Goal: Task Accomplishment & Management: Check status

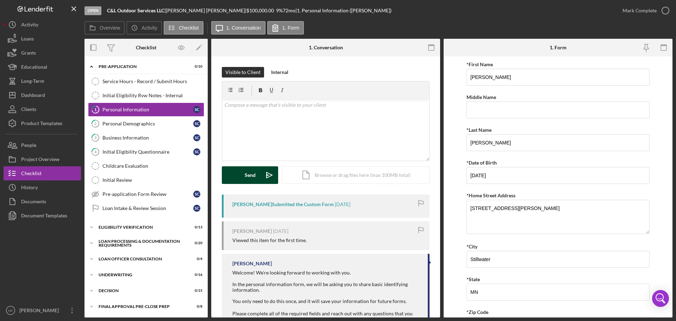
scroll to position [171, 0]
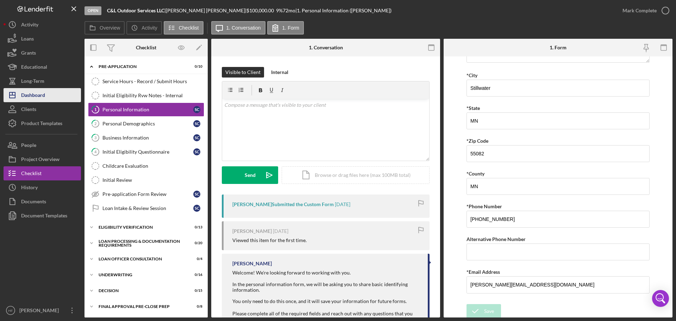
click at [54, 101] on button "Icon/Dashboard Dashboard" at bounding box center [42, 95] width 77 height 14
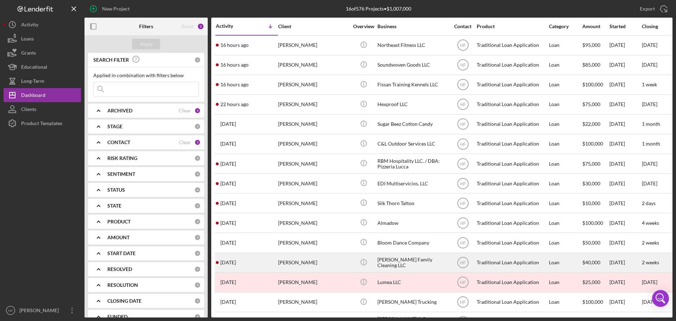
click at [326, 266] on div "Brittany Weatherspoon" at bounding box center [313, 262] width 70 height 19
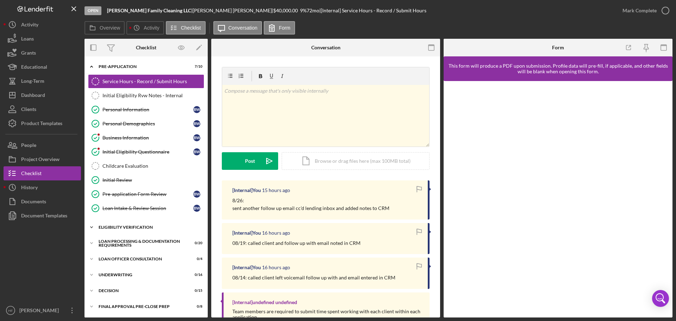
click at [117, 225] on div "Icon/Expander Eligibility Verification 0 / 13" at bounding box center [146, 227] width 123 height 14
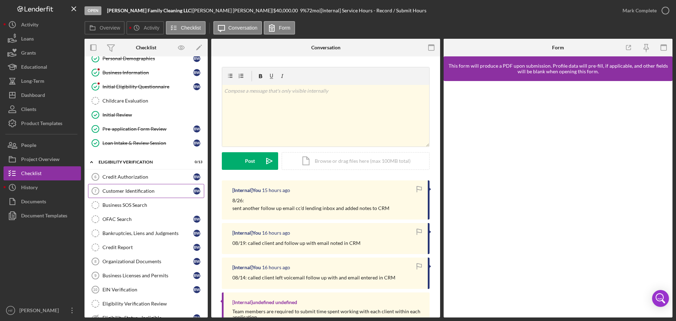
scroll to position [70, 0]
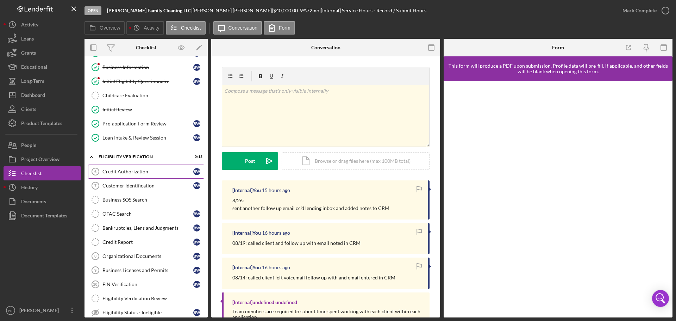
click at [164, 172] on div "Credit Authorization" at bounding box center [147, 172] width 91 height 6
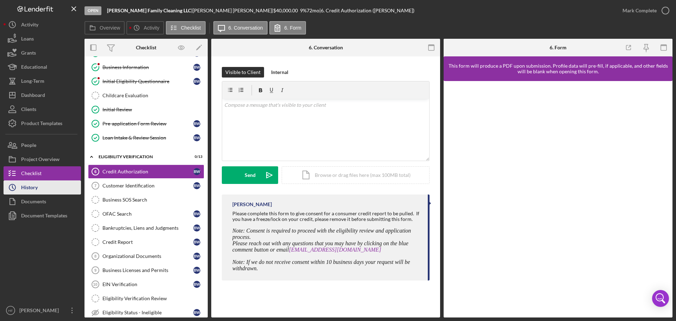
click at [27, 187] on div "History" at bounding box center [29, 188] width 17 height 16
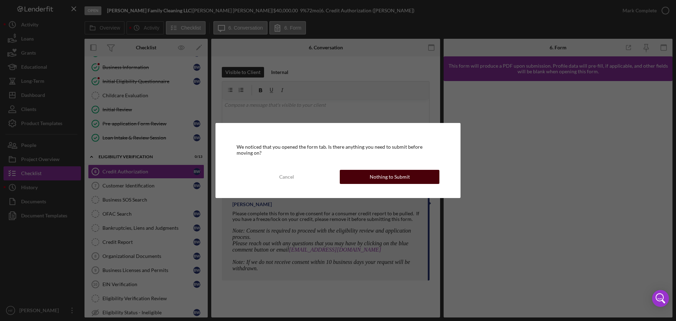
click at [397, 174] on div "Nothing to Submit" at bounding box center [390, 177] width 40 height 14
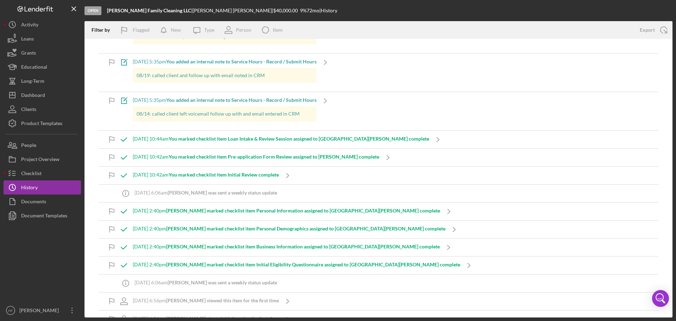
scroll to position [70, 0]
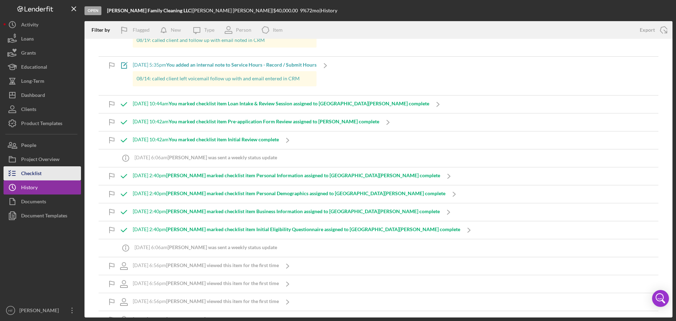
click at [39, 170] on div "Checklist" at bounding box center [31, 174] width 20 height 16
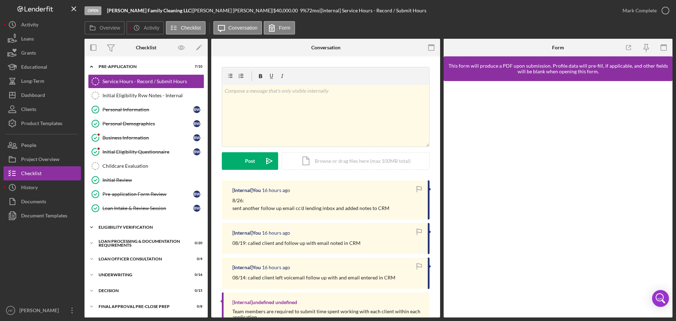
click at [136, 229] on div "Eligibility Verification" at bounding box center [149, 227] width 100 height 4
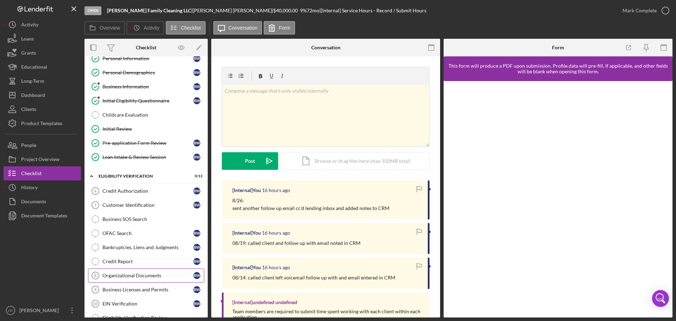
scroll to position [141, 0]
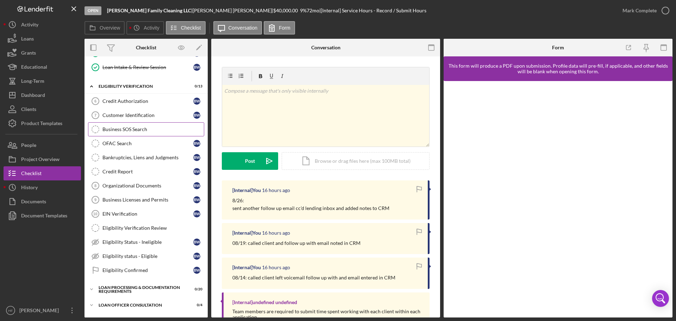
click at [159, 129] on div "Business SOS Search" at bounding box center [152, 129] width 101 height 6
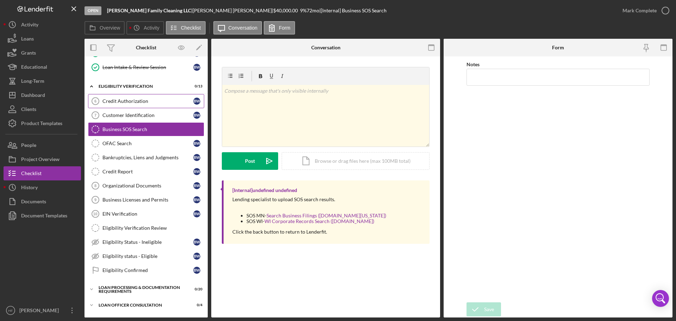
click at [131, 101] on div "Credit Authorization" at bounding box center [147, 101] width 91 height 6
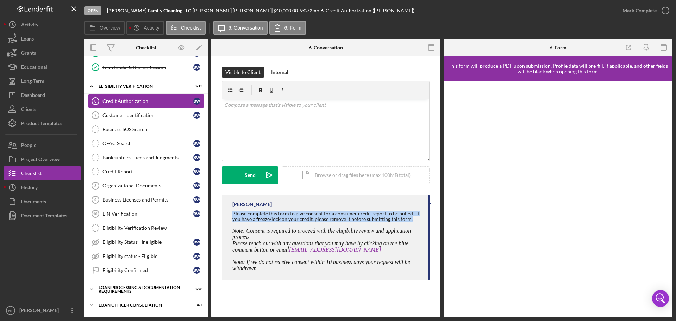
drag, startPoint x: 227, startPoint y: 211, endPoint x: 418, endPoint y: 221, distance: 190.8
click at [418, 221] on div "Hibaq Farah Please complete this form to give consent for a consumer credit rep…" at bounding box center [326, 237] width 208 height 86
copy div "Please complete this form to give consent for a consumer credit report to be pu…"
click at [53, 99] on button "Icon/Dashboard Dashboard" at bounding box center [42, 95] width 77 height 14
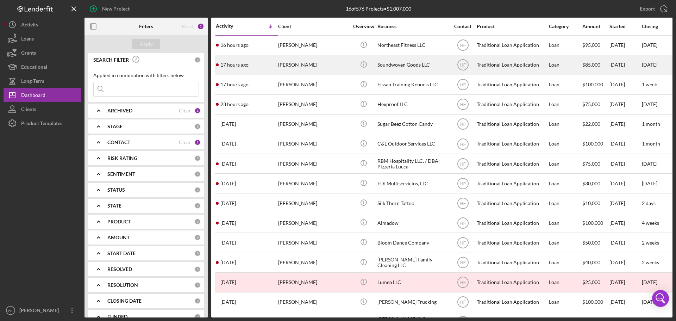
click at [341, 73] on div "Sarah Lawrence" at bounding box center [313, 65] width 70 height 19
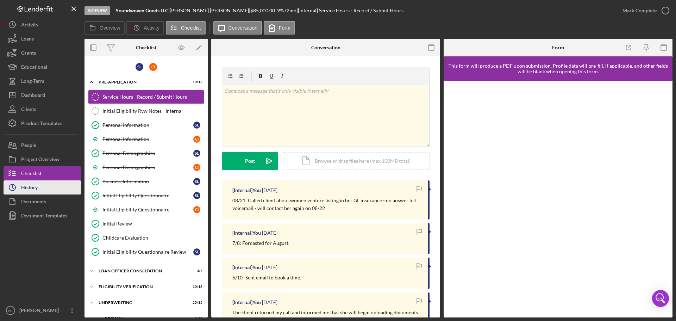
click at [53, 189] on button "Icon/History History" at bounding box center [42, 187] width 77 height 14
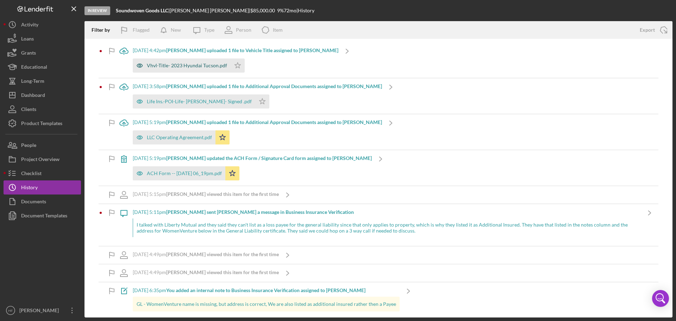
click at [191, 65] on div "Vhvl-Title- 2023 Hyundai Tucson.pdf" at bounding box center [187, 66] width 80 height 6
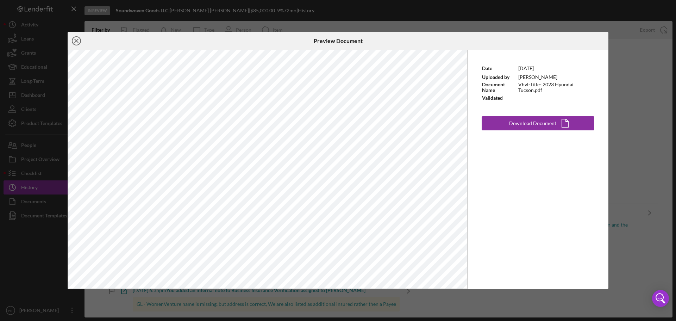
click at [80, 45] on icon "Icon/Close" at bounding box center [77, 41] width 18 height 18
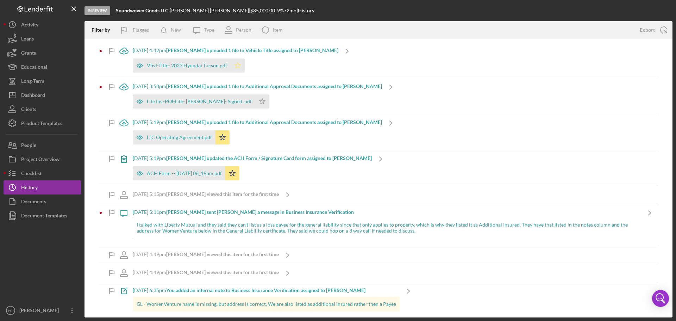
click at [235, 67] on polygon "button" at bounding box center [238, 65] width 6 height 6
click at [208, 104] on div "Life Ins.-POI-Life- S.Lawrence- Signed .pdf" at bounding box center [199, 102] width 105 height 6
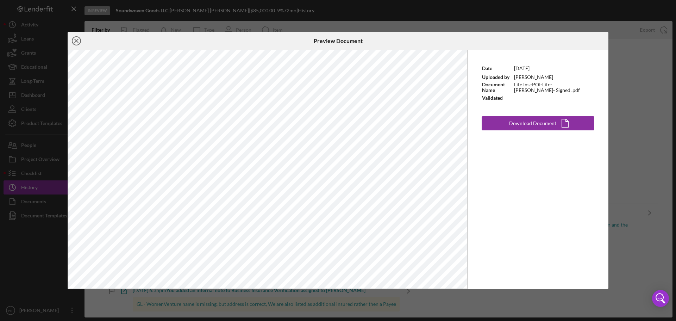
click at [73, 38] on icon "Icon/Close" at bounding box center [77, 41] width 18 height 18
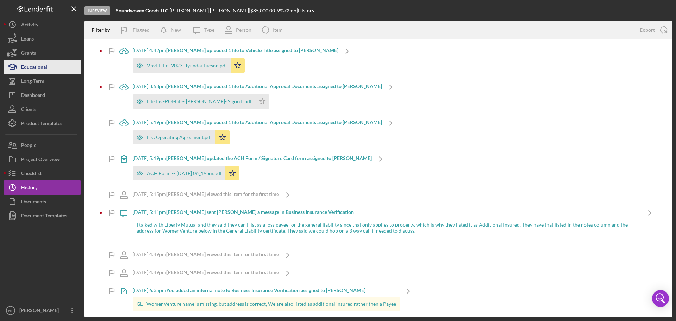
click at [43, 70] on div "Educational" at bounding box center [34, 68] width 26 height 16
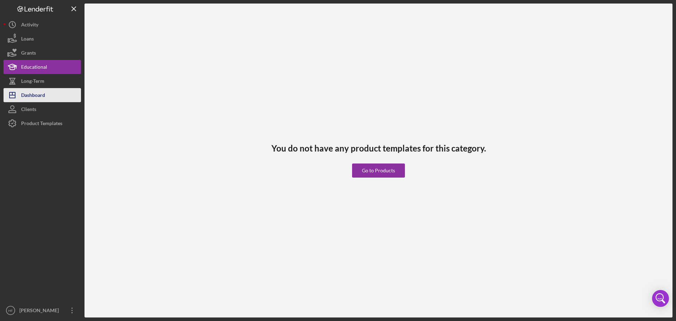
click at [50, 101] on button "Icon/Dashboard Dashboard" at bounding box center [42, 95] width 77 height 14
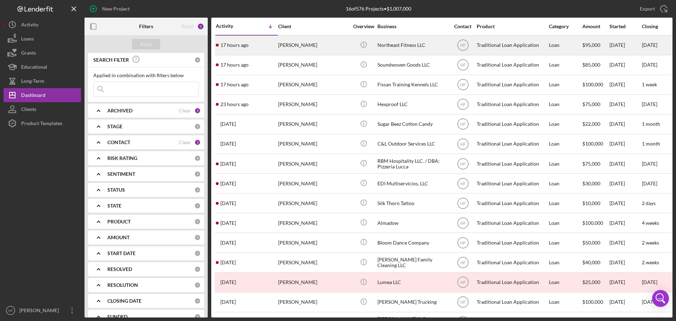
click at [266, 52] on div "17 hours ago Elizabeth Ziegler" at bounding box center [247, 45] width 62 height 19
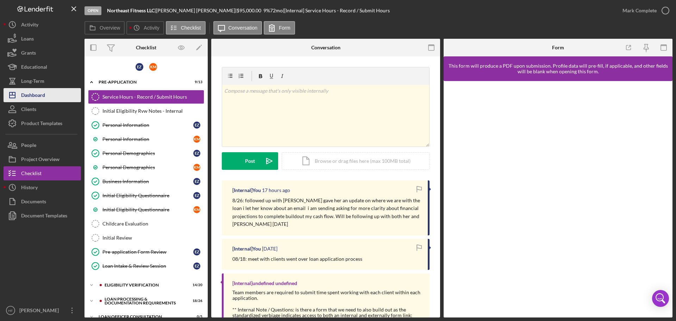
click at [51, 89] on button "Icon/Dashboard Dashboard" at bounding box center [42, 95] width 77 height 14
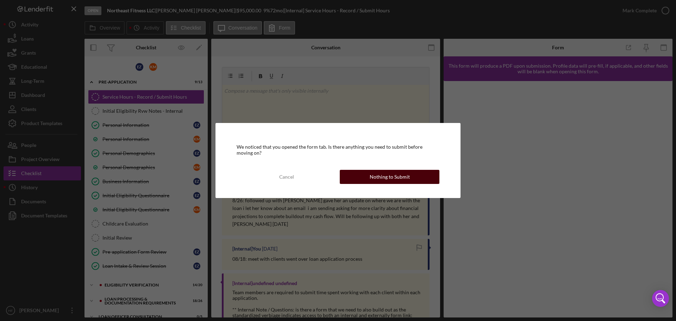
click at [410, 181] on button "Nothing to Submit" at bounding box center [390, 177] width 100 height 14
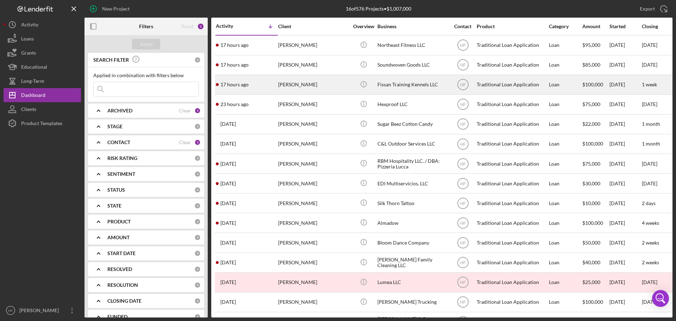
click at [247, 83] on time "17 hours ago" at bounding box center [234, 85] width 28 height 6
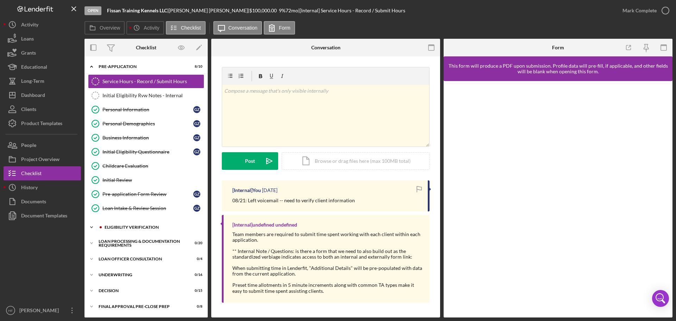
click at [126, 226] on div "Eligibility Verification" at bounding box center [152, 227] width 94 height 4
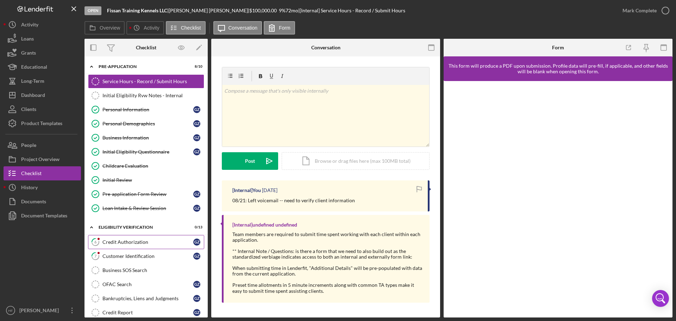
click at [155, 242] on div "Credit Authorization" at bounding box center [147, 242] width 91 height 6
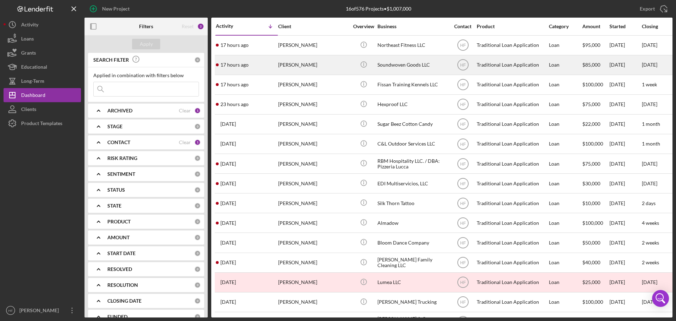
click at [326, 64] on div "Sarah Lawrence" at bounding box center [313, 65] width 70 height 19
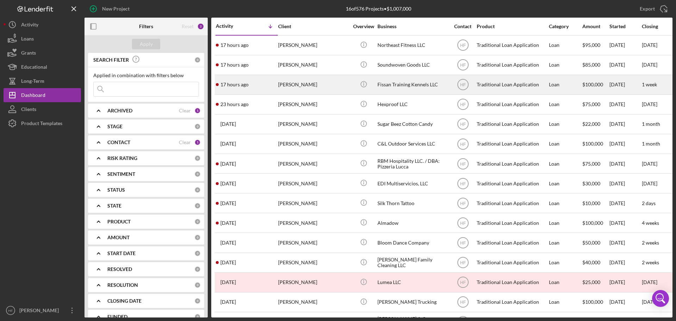
click at [356, 90] on icon "Icon/Info" at bounding box center [364, 84] width 16 height 16
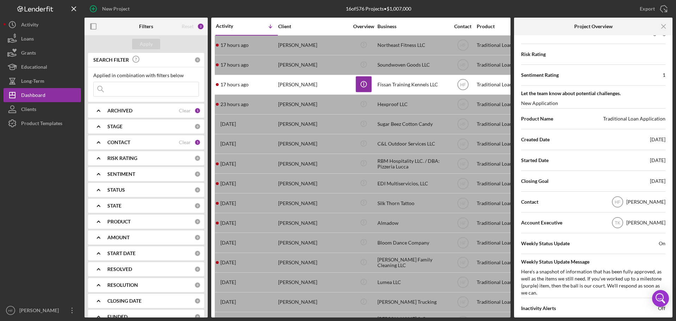
scroll to position [106, 0]
click at [665, 26] on icon "Icon/Menu Close" at bounding box center [664, 27] width 16 height 16
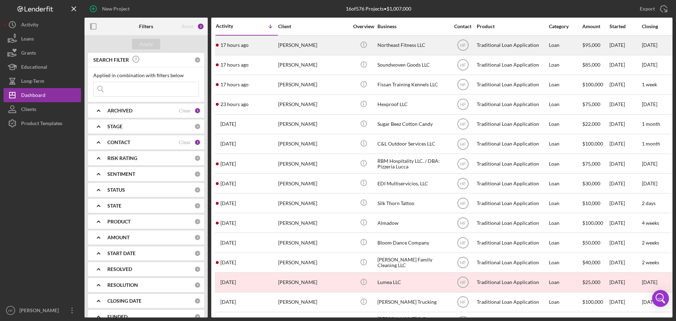
scroll to position [0, 0]
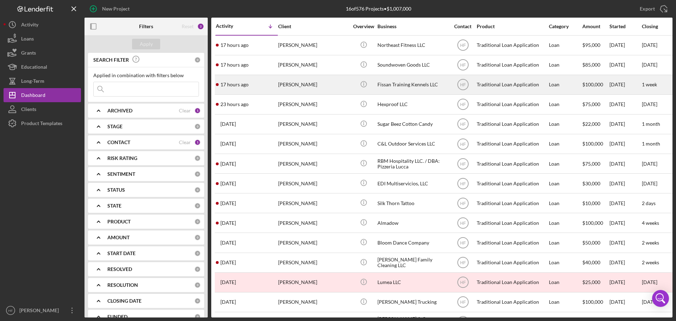
click at [328, 81] on div "Gary Ziehr" at bounding box center [313, 84] width 70 height 19
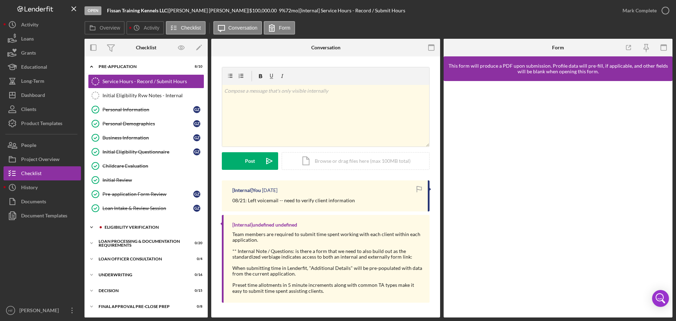
click at [102, 225] on div "Eligibility Verification" at bounding box center [151, 227] width 104 height 4
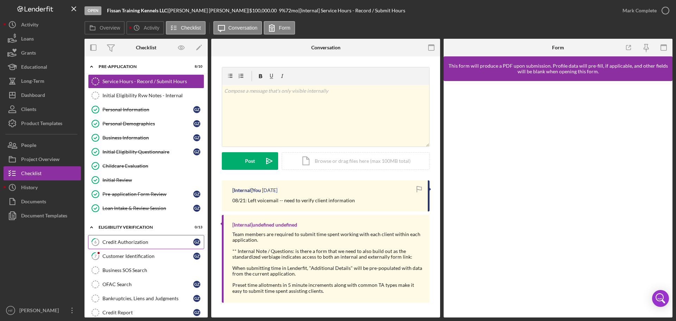
click at [118, 247] on link "6 Credit Authorization G Z" at bounding box center [146, 242] width 116 height 14
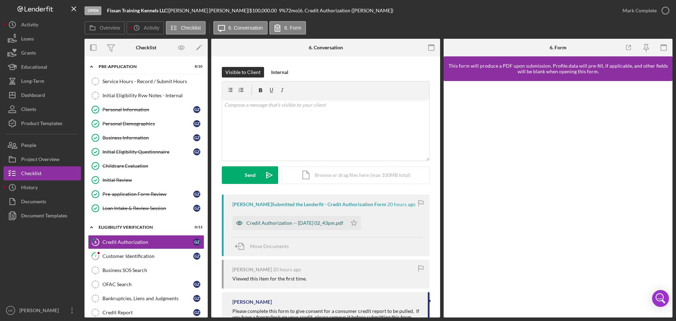
click at [277, 223] on div "Credit Authorization -- 2025-08-26 02_43pm.pdf" at bounding box center [295, 223] width 97 height 6
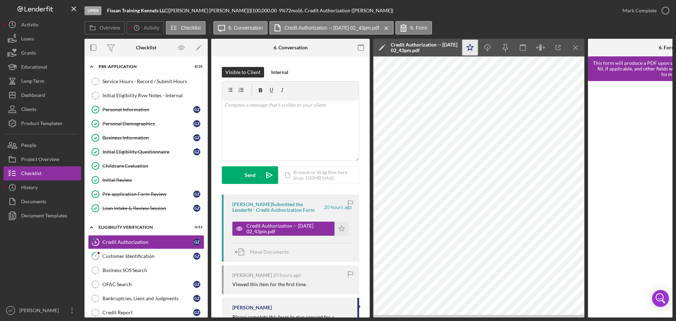
click at [465, 49] on icon "Icon/Star" at bounding box center [470, 48] width 16 height 16
click at [641, 10] on div "Mark Complete" at bounding box center [640, 11] width 34 height 14
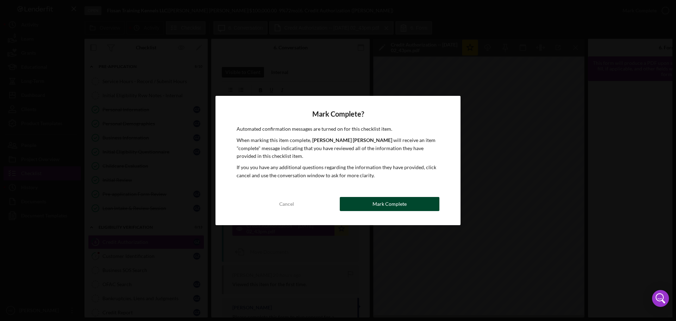
click at [373, 205] on button "Mark Complete" at bounding box center [390, 204] width 100 height 14
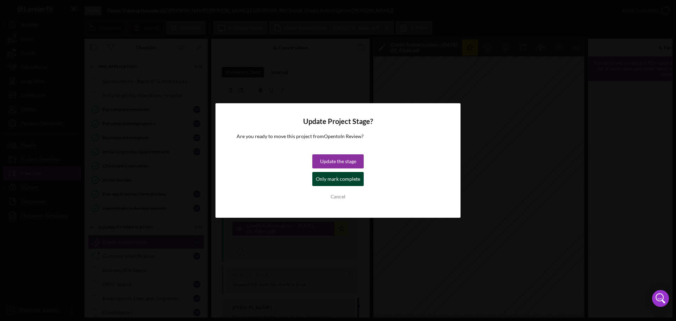
click at [324, 179] on div "Only mark complete" at bounding box center [338, 179] width 44 height 14
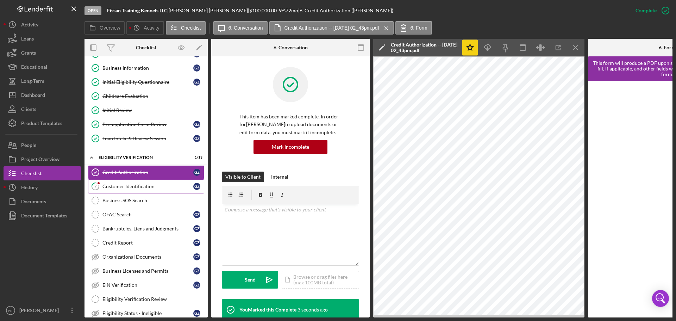
scroll to position [70, 0]
click at [138, 183] on div "Customer Identification" at bounding box center [147, 186] width 91 height 6
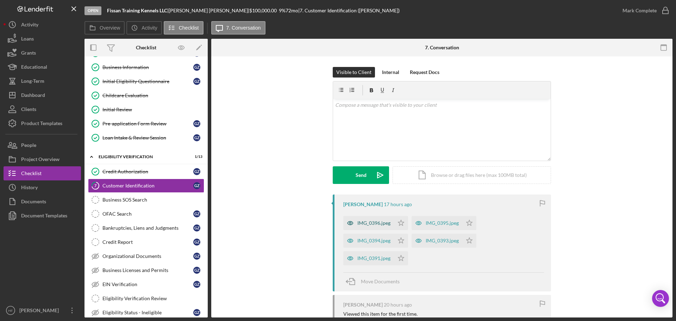
click at [365, 226] on div "IMG_0396.jpeg" at bounding box center [374, 223] width 33 height 6
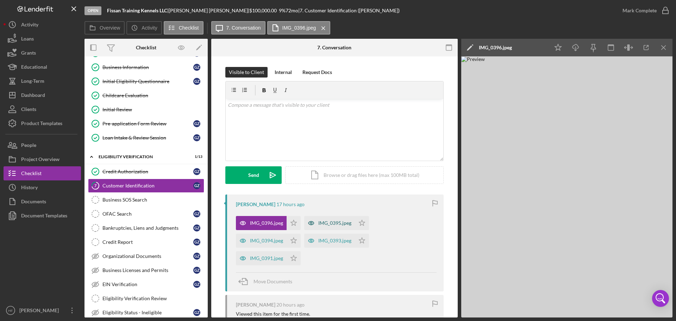
click at [345, 225] on div "IMG_0395.jpeg" at bounding box center [334, 223] width 33 height 6
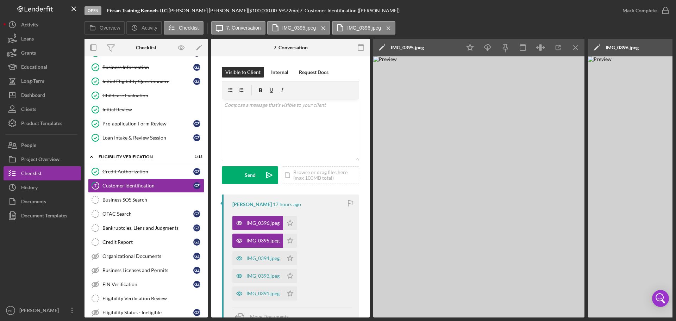
click at [378, 47] on icon "Icon/Edit" at bounding box center [382, 48] width 18 height 18
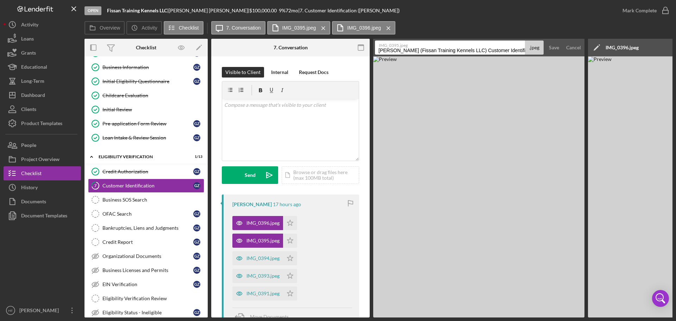
click at [378, 50] on input "Ziehr, Gary (Fissan Training Kennels LLC) Customer Identification 20250826" at bounding box center [450, 48] width 150 height 14
drag, startPoint x: 412, startPoint y: 50, endPoint x: 435, endPoint y: 50, distance: 23.2
click at [435, 50] on input "Iden, PP Card-Ziehr, Gary (Fissan Training Kennels LLC) Customer Identification…" at bounding box center [450, 48] width 150 height 14
drag, startPoint x: 433, startPoint y: 50, endPoint x: 536, endPoint y: 49, distance: 103.2
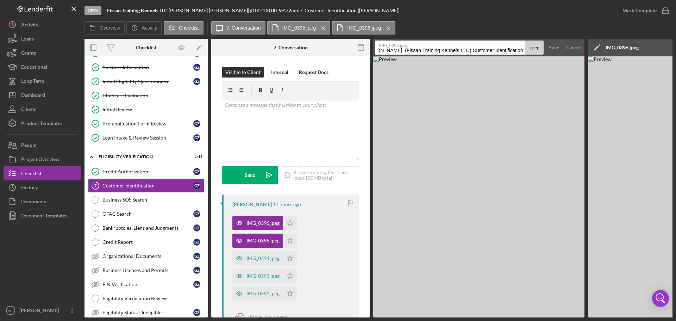
click at [536, 49] on div "IMG_0395.jpeg Iden, PP Card-C.Nassif (Fissan Training Kennels LLC) Customer Ide…" at bounding box center [459, 48] width 169 height 14
drag, startPoint x: 391, startPoint y: 50, endPoint x: 379, endPoint y: 53, distance: 12.5
click at [379, 53] on input "Iden, PP Card-C.Nassif" at bounding box center [450, 48] width 150 height 14
type input "ID-PP Card-C.Nassif"
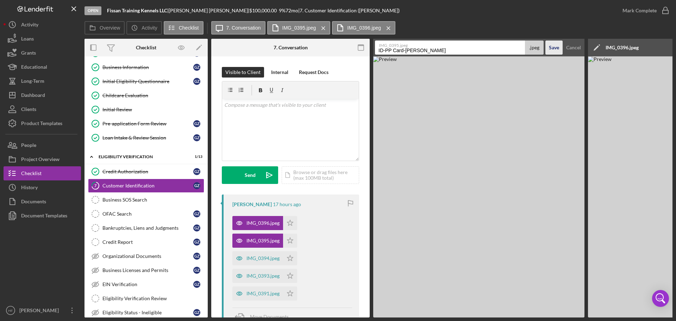
click at [557, 49] on div "Save" at bounding box center [554, 48] width 10 height 14
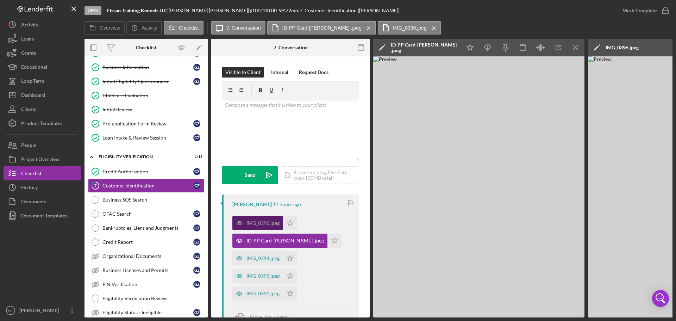
click at [268, 223] on div "IMG_0396.jpeg" at bounding box center [263, 223] width 33 height 6
click at [264, 259] on div "IMG_0394.jpeg" at bounding box center [263, 258] width 33 height 6
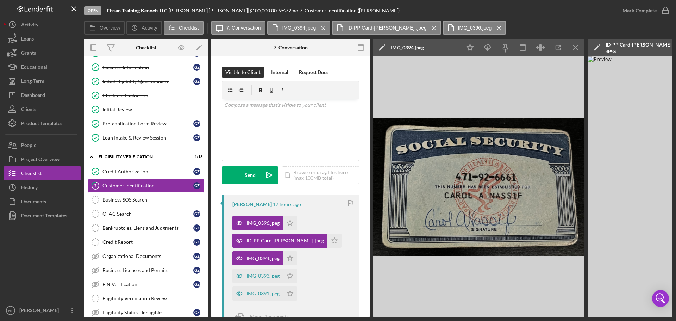
click at [383, 44] on icon "Icon/Edit" at bounding box center [382, 48] width 18 height 18
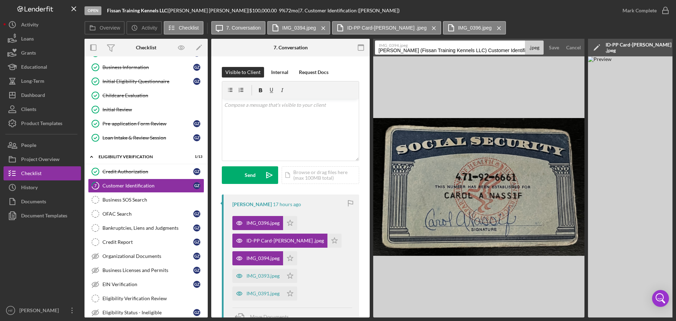
click at [379, 50] on input "Ziehr, Gary (Fissan Training Kennels LLC) Customer Identification 20250826" at bounding box center [450, 48] width 150 height 14
drag, startPoint x: 384, startPoint y: 49, endPoint x: 379, endPoint y: 52, distance: 5.9
click at [379, 52] on input "Id-SSZiehr, Gary (Fissan Training Kennels LLC) Customer Identification 20250826" at bounding box center [450, 48] width 150 height 14
drag, startPoint x: 392, startPoint y: 48, endPoint x: 544, endPoint y: 50, distance: 151.8
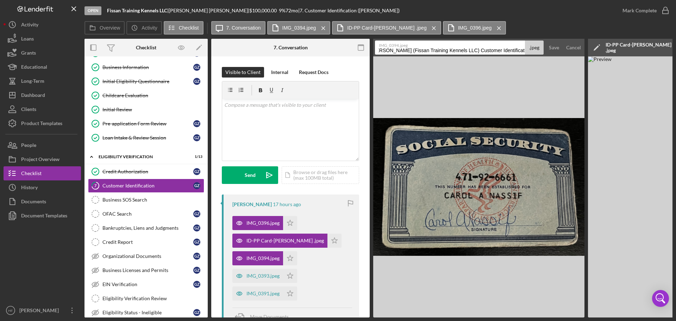
click at [544, 50] on form "IMG_0394.jpeg ID-SSZiehr, Gary (Fissan Training Kennels LLC) Customer Identific…" at bounding box center [478, 48] width 211 height 18
type input "ID-SS-C.Nassif"
click at [546, 41] on button "Save" at bounding box center [554, 48] width 17 height 14
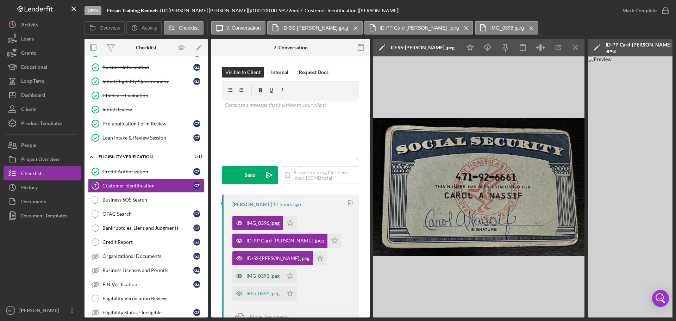
click at [255, 273] on div "IMG_0393.jpeg" at bounding box center [257, 276] width 51 height 14
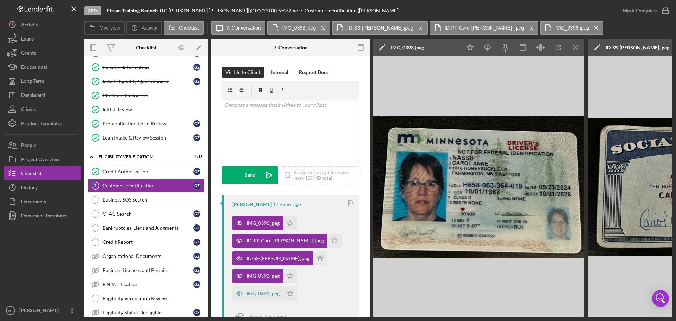
click at [379, 46] on icon "Icon/Edit" at bounding box center [382, 48] width 18 height 18
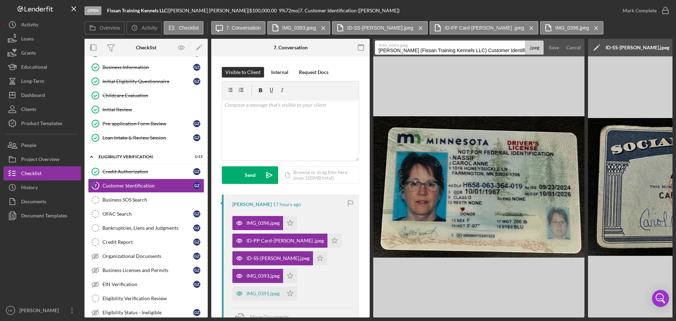
click at [378, 50] on input "Ziehr, Gary (Fissan Training Kennels LLC) Customer Identification 20250826" at bounding box center [450, 48] width 150 height 14
drag, startPoint x: 415, startPoint y: 49, endPoint x: 555, endPoint y: 51, distance: 140.6
click at [555, 51] on form "IMG_0393.jpeg ID-DL-C. Nassif Ziehr, Gary (Fissan Training Kennels LLC) Custome…" at bounding box center [478, 48] width 211 height 18
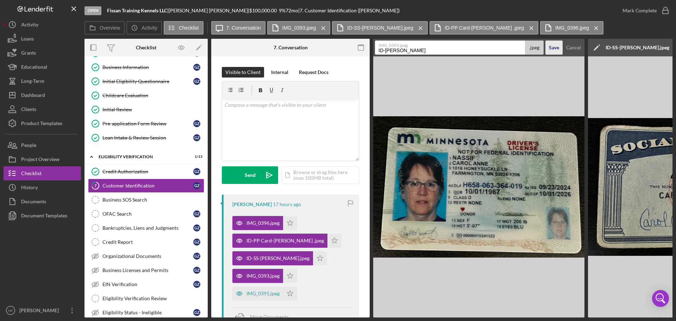
type input "ID-DL-C. Nassif"
click at [551, 45] on div "Save" at bounding box center [554, 48] width 10 height 14
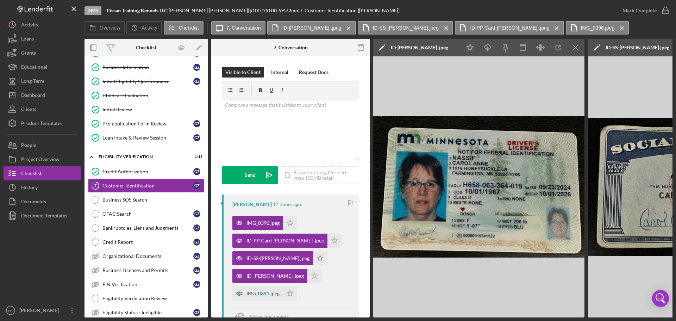
click at [266, 294] on div "IMG_0391.jpeg" at bounding box center [263, 294] width 33 height 6
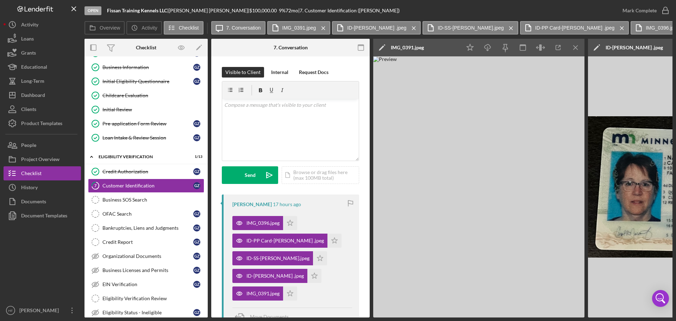
click at [384, 47] on icon "Icon/Edit" at bounding box center [382, 48] width 18 height 18
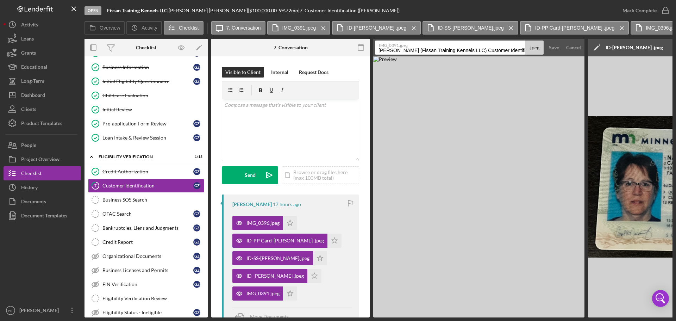
scroll to position [0, 21]
drag, startPoint x: 378, startPoint y: 51, endPoint x: 602, endPoint y: 59, distance: 223.8
click at [602, 59] on div "Overview Internal Workflow Stage Open Icon/Dropdown Arrow Archive (can unarchiv…" at bounding box center [379, 178] width 588 height 279
type input "ID.-DL.Back-C.Nassif"
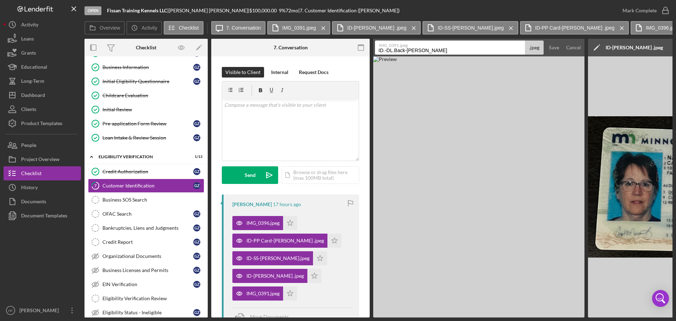
click at [546, 41] on button "Save" at bounding box center [554, 48] width 17 height 14
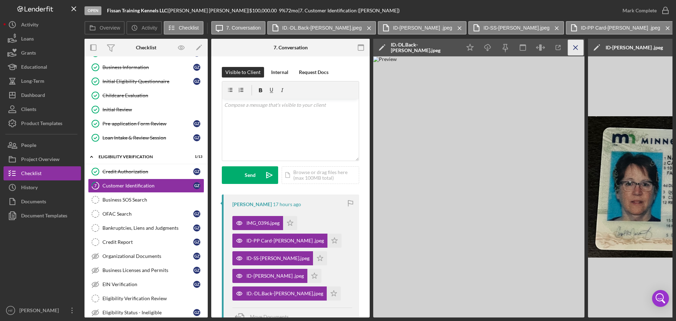
click at [574, 51] on icon "Icon/Menu Close" at bounding box center [576, 48] width 16 height 16
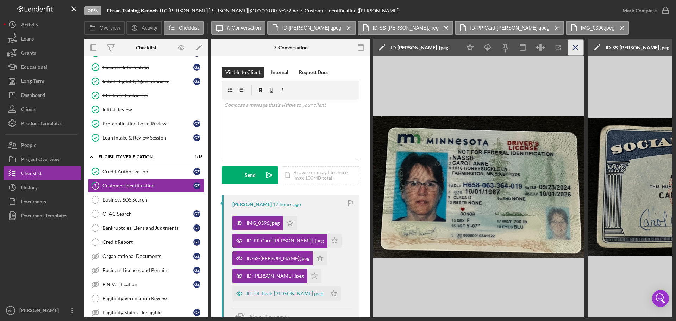
click at [574, 51] on icon "Icon/Menu Close" at bounding box center [576, 48] width 16 height 16
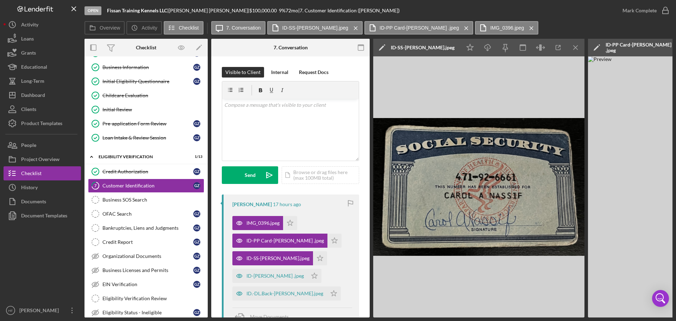
click at [574, 51] on icon "Icon/Menu Close" at bounding box center [576, 48] width 16 height 16
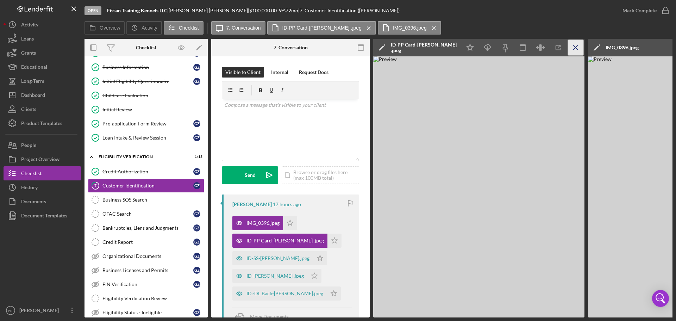
click at [574, 52] on icon "Icon/Menu Close" at bounding box center [576, 48] width 16 height 16
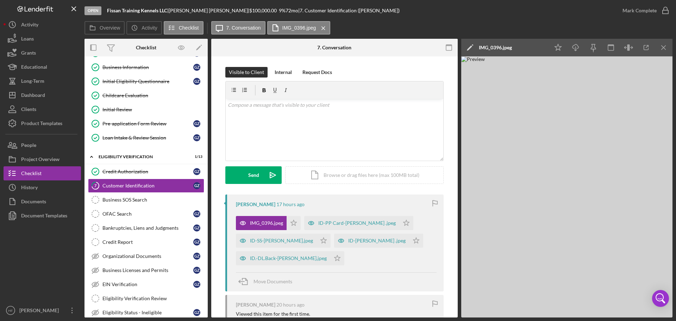
click at [471, 48] on icon "Icon/Edit" at bounding box center [470, 48] width 18 height 18
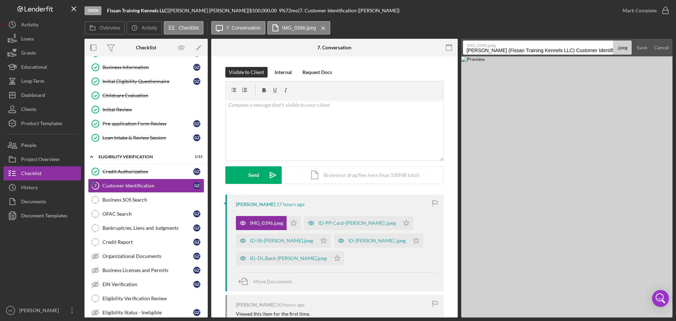
click at [466, 51] on input "Ziehr, Gary (Fissan Training Kennels LLC) Customer Identification 20250826" at bounding box center [538, 48] width 150 height 14
drag, startPoint x: 522, startPoint y: 50, endPoint x: 615, endPoint y: 54, distance: 93.8
click at [615, 54] on div "IMG_0396.jpeg ID-PP Card BK- C.NassifZiehr, Gary (Fissan Training Kennels LLC) …" at bounding box center [547, 48] width 169 height 14
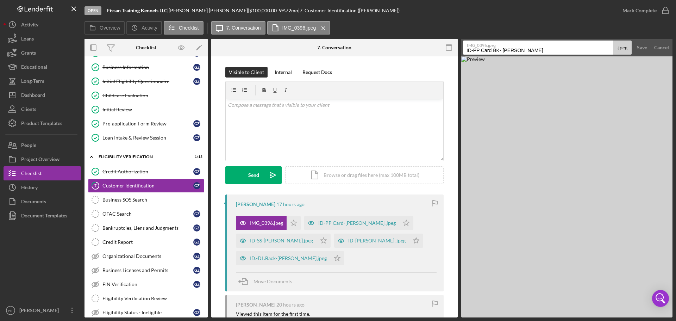
type input "ID-PP Card BK- C.Nassif"
click at [634, 41] on button "Save" at bounding box center [642, 48] width 17 height 14
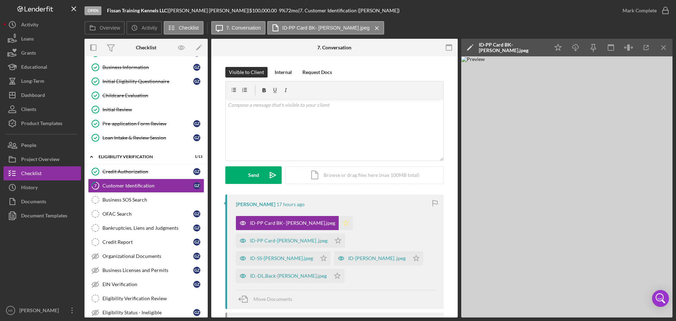
click at [339, 224] on icon "Icon/Star" at bounding box center [346, 223] width 14 height 14
click at [317, 251] on icon "Icon/Star" at bounding box center [324, 258] width 14 height 14
click at [330, 269] on icon "Icon/Star" at bounding box center [337, 276] width 14 height 14
click at [409, 251] on icon "Icon/Star" at bounding box center [416, 258] width 14 height 14
click at [345, 234] on icon "Icon/Star" at bounding box center [338, 241] width 14 height 14
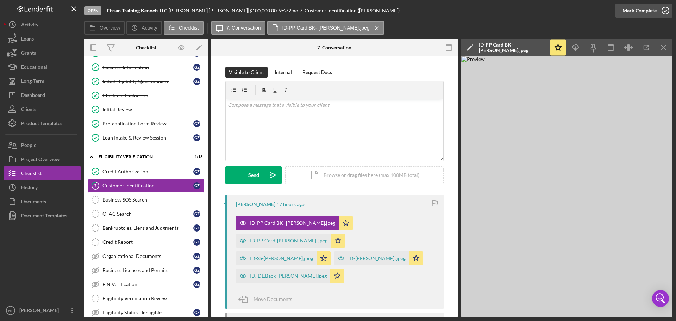
click at [636, 12] on div "Mark Complete" at bounding box center [640, 11] width 34 height 14
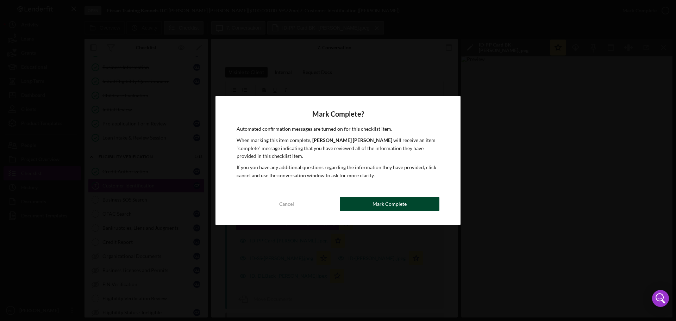
click at [372, 208] on button "Mark Complete" at bounding box center [390, 204] width 100 height 14
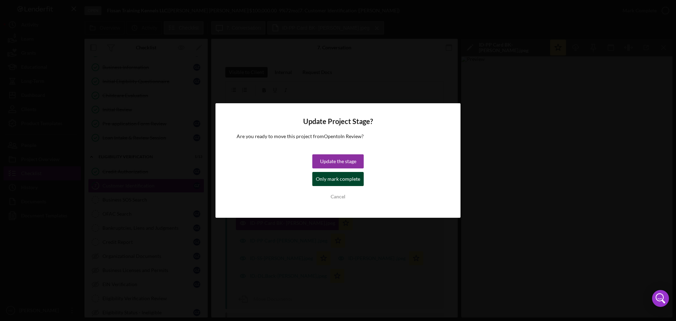
click at [322, 179] on div "Only mark complete" at bounding box center [338, 179] width 44 height 14
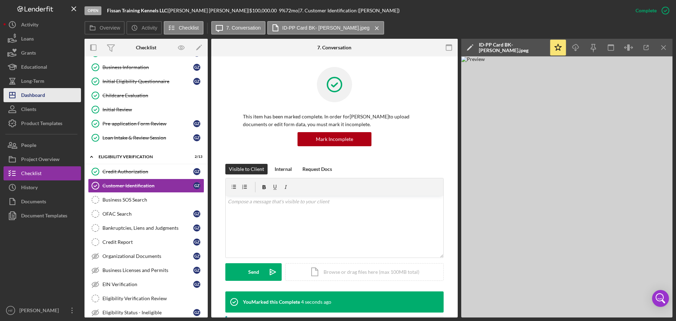
click at [41, 93] on div "Dashboard" at bounding box center [33, 96] width 24 height 16
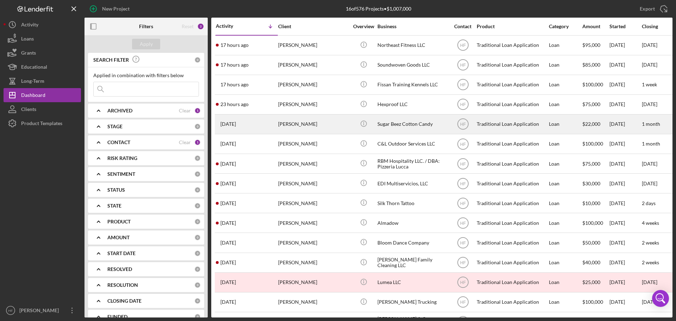
click at [272, 125] on div "5 days ago Jessica Dirksen" at bounding box center [247, 124] width 62 height 19
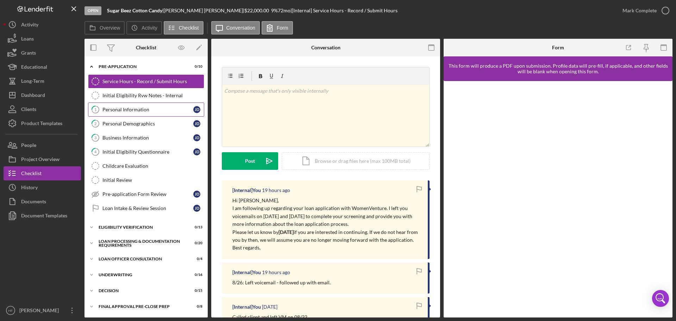
click at [148, 109] on div "Personal Information" at bounding box center [147, 110] width 91 height 6
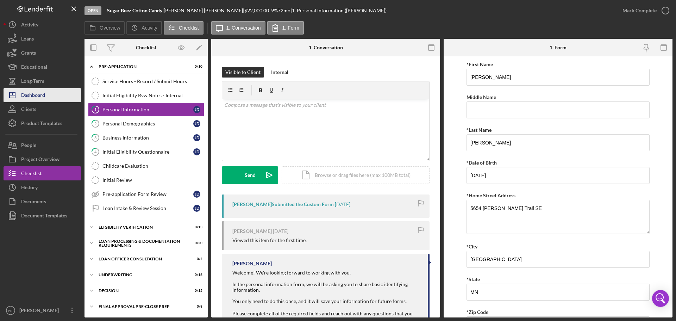
click at [47, 92] on button "Icon/Dashboard Dashboard" at bounding box center [42, 95] width 77 height 14
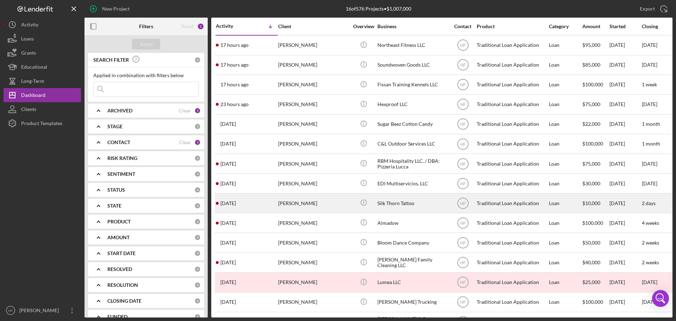
click at [298, 203] on div "MicKayla Hoyle" at bounding box center [313, 203] width 70 height 19
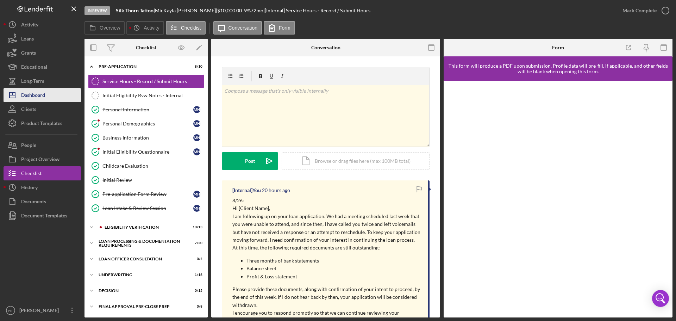
click at [30, 98] on div "Dashboard" at bounding box center [33, 96] width 24 height 16
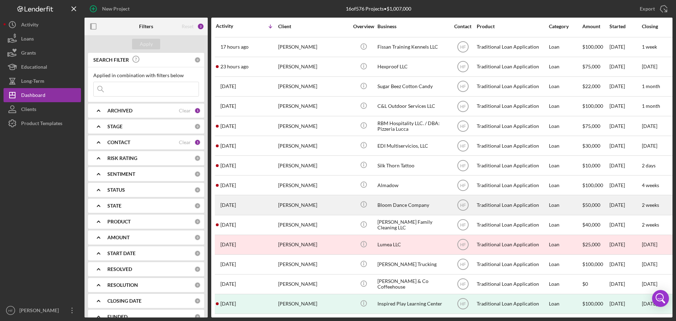
scroll to position [43, 0]
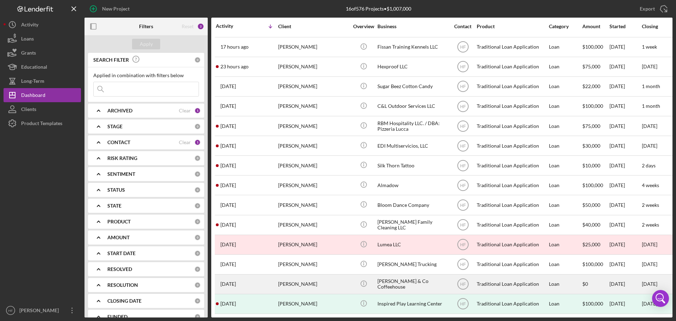
click at [317, 279] on div "Mariah Adams" at bounding box center [313, 284] width 70 height 19
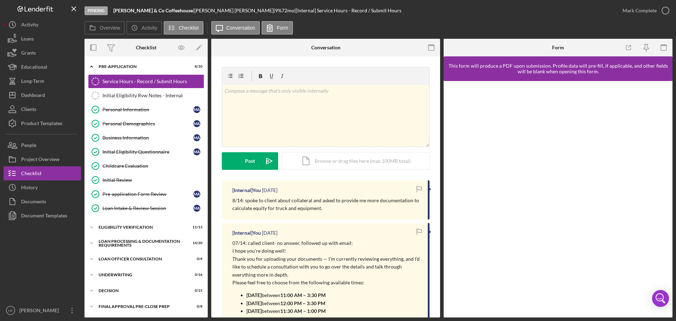
drag, startPoint x: 115, startPoint y: 10, endPoint x: 168, endPoint y: 15, distance: 53.8
click at [168, 15] on div "Pending Odie & Co Coffeehouse | Mariah Adams | 9 % 72 mo | [Internal] Service H…" at bounding box center [350, 10] width 531 height 21
copy div "Odie & Co Coffeehouse |"
click at [53, 91] on button "Icon/Dashboard Dashboard" at bounding box center [42, 95] width 77 height 14
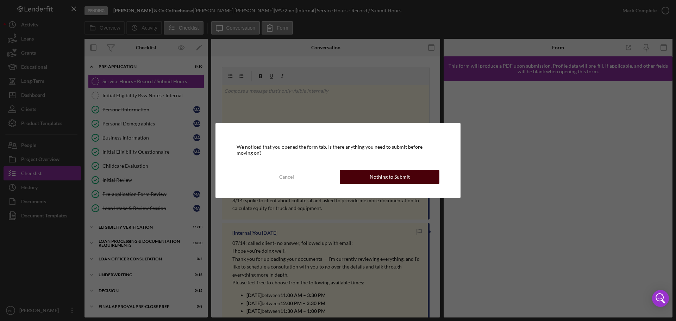
click at [384, 181] on div "Nothing to Submit" at bounding box center [390, 177] width 40 height 14
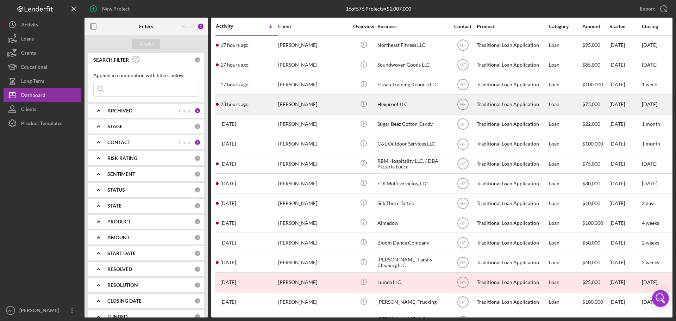
click at [314, 105] on div "Elise Cleereman" at bounding box center [313, 104] width 70 height 19
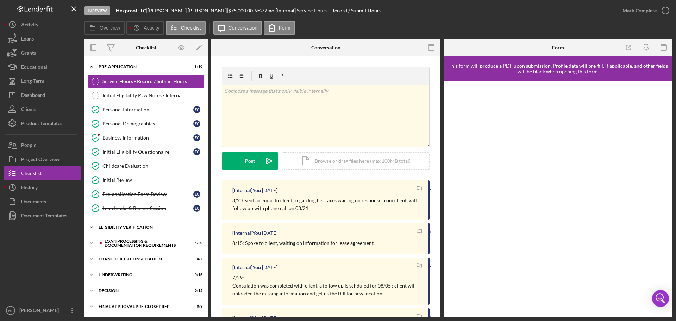
scroll to position [35, 0]
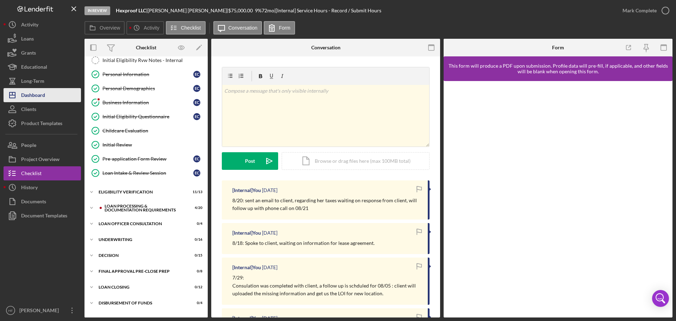
click at [33, 93] on div "Dashboard" at bounding box center [33, 96] width 24 height 16
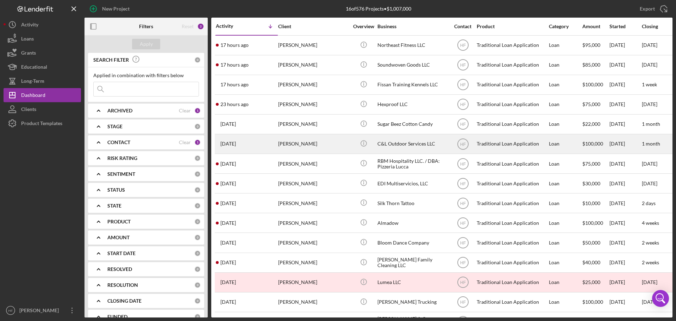
click at [310, 147] on div "Stefany Christianson" at bounding box center [313, 144] width 70 height 19
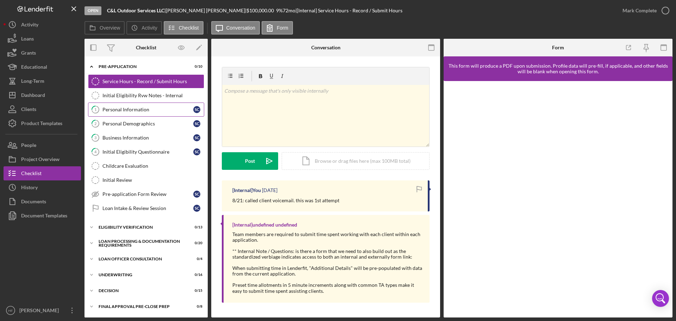
click at [156, 113] on link "1 Personal Information S C" at bounding box center [146, 109] width 116 height 14
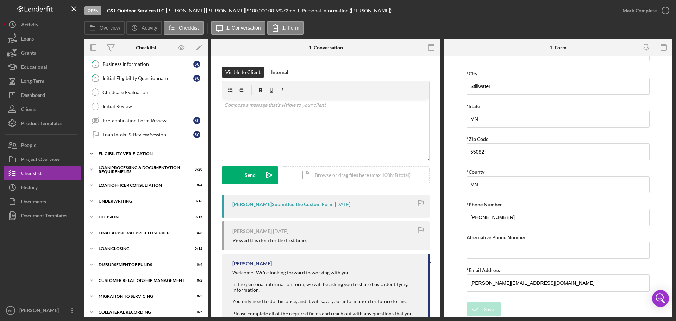
scroll to position [79, 0]
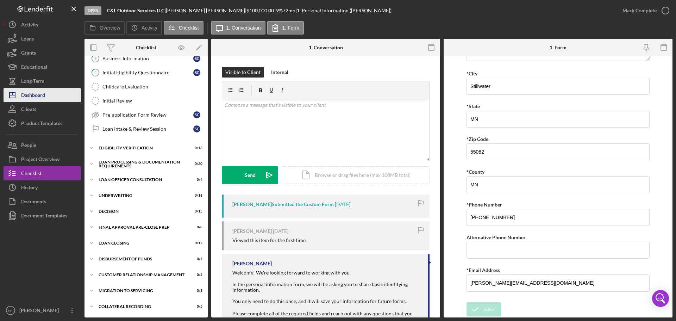
click at [33, 92] on div "Dashboard" at bounding box center [33, 96] width 24 height 16
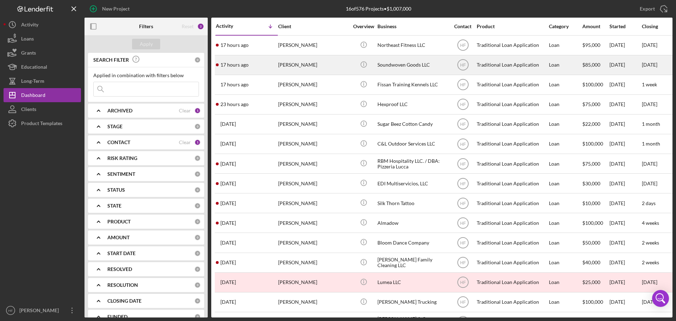
click at [331, 68] on div "Sarah Lawrence" at bounding box center [313, 65] width 70 height 19
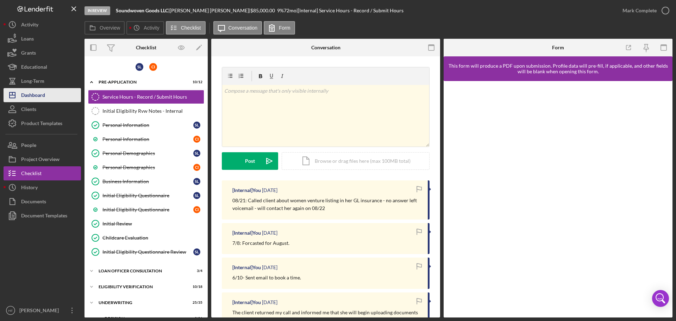
click at [33, 93] on div "Dashboard" at bounding box center [33, 96] width 24 height 16
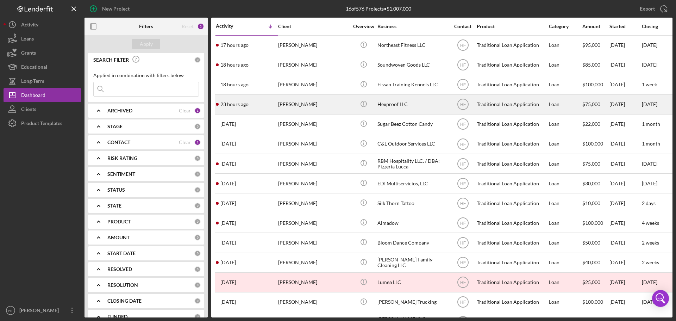
click at [4, 88] on button "Icon/Dashboard Dashboard" at bounding box center [42, 95] width 77 height 14
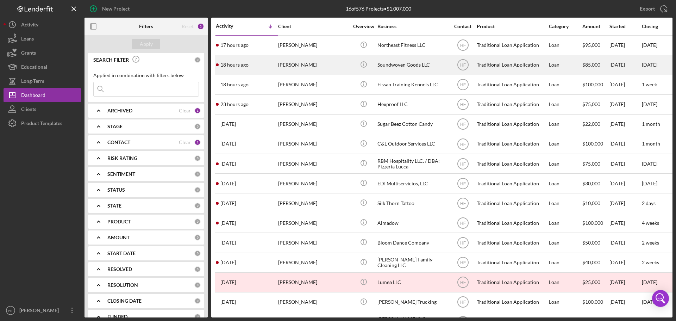
click at [325, 72] on div "Sarah Lawrence" at bounding box center [313, 65] width 70 height 19
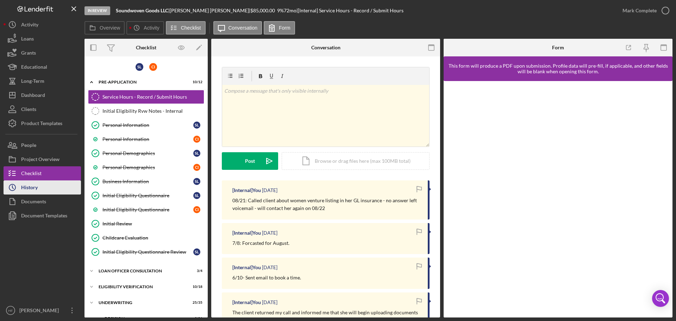
click at [41, 186] on button "Icon/History History" at bounding box center [42, 187] width 77 height 14
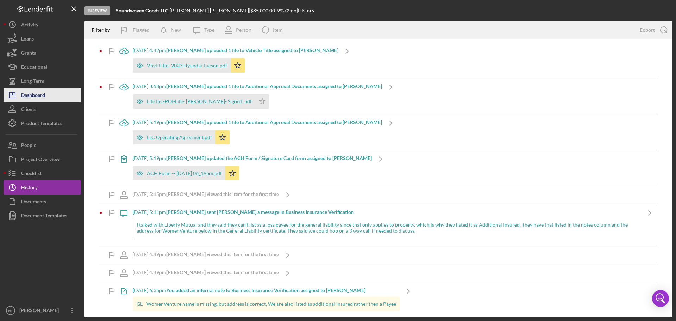
click at [47, 99] on button "Icon/Dashboard Dashboard" at bounding box center [42, 95] width 77 height 14
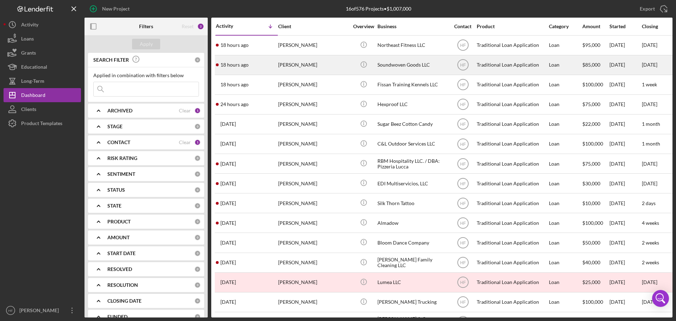
click at [342, 61] on div "Sarah Lawrence" at bounding box center [313, 65] width 70 height 19
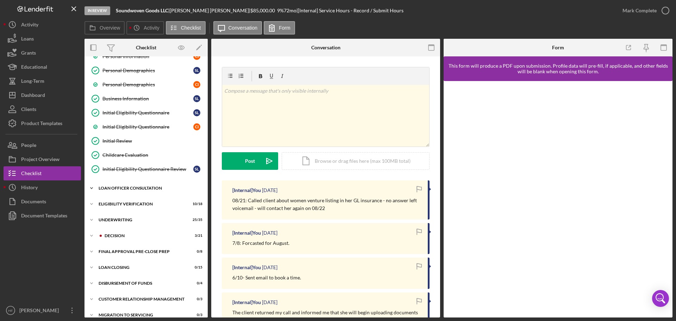
scroll to position [91, 0]
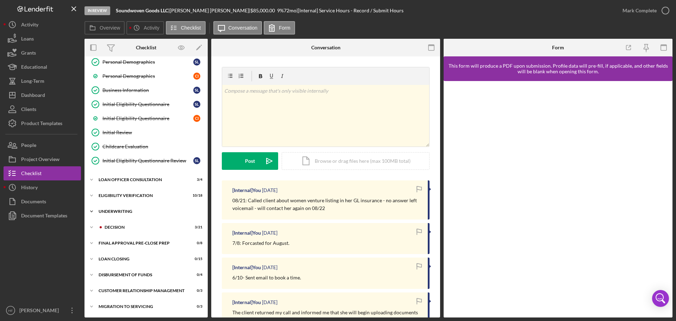
click at [129, 211] on div "Underwriting" at bounding box center [149, 211] width 100 height 4
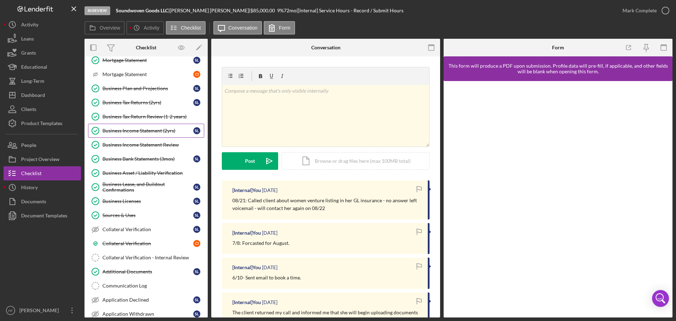
scroll to position [443, 0]
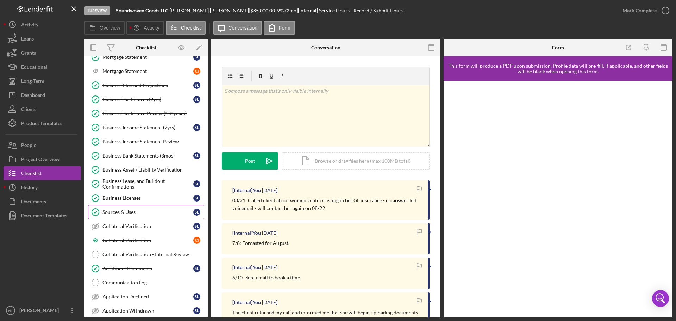
click at [147, 212] on div "Sources & Uses" at bounding box center [147, 212] width 91 height 6
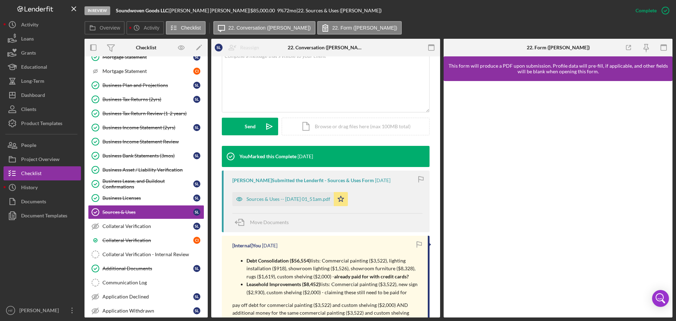
scroll to position [176, 0]
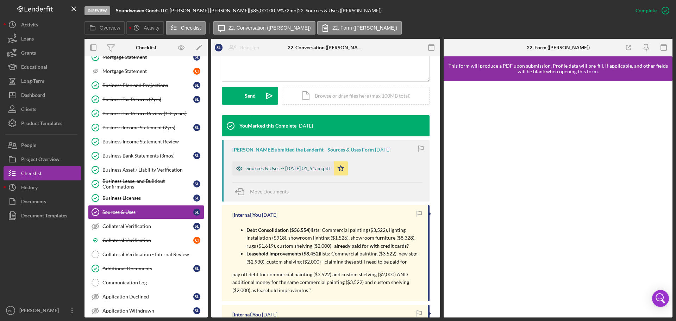
click at [273, 162] on div "Sources & Uses -- 2025-07-16 01_51am.pdf" at bounding box center [282, 168] width 101 height 14
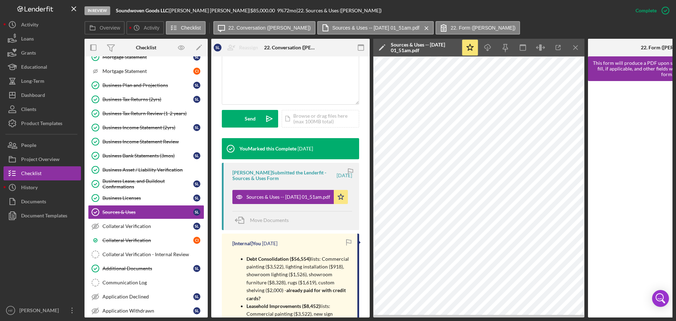
scroll to position [113, 0]
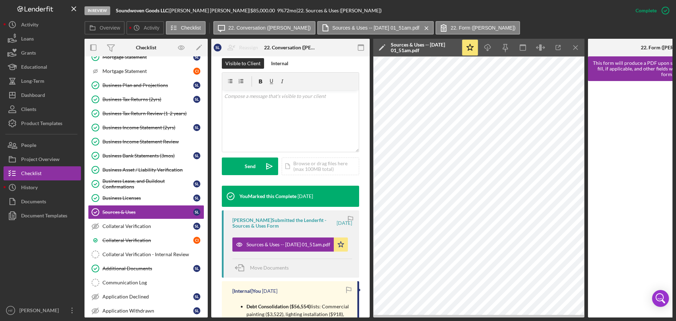
drag, startPoint x: 228, startPoint y: 192, endPoint x: 156, endPoint y: 202, distance: 72.5
click at [227, 193] on icon at bounding box center [231, 196] width 18 height 18
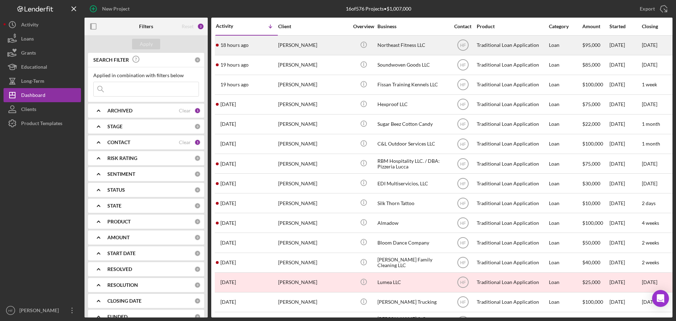
click at [316, 52] on div "[PERSON_NAME]" at bounding box center [313, 45] width 70 height 19
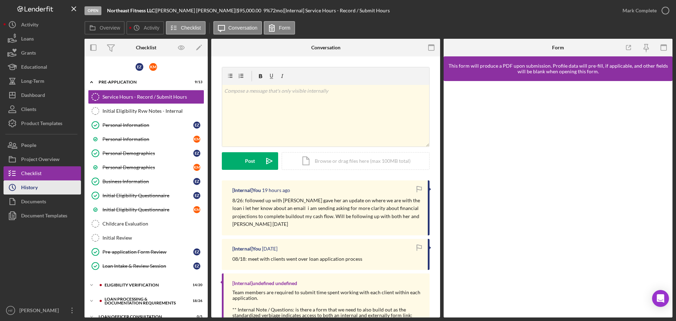
click at [52, 191] on button "Icon/History History" at bounding box center [42, 187] width 77 height 14
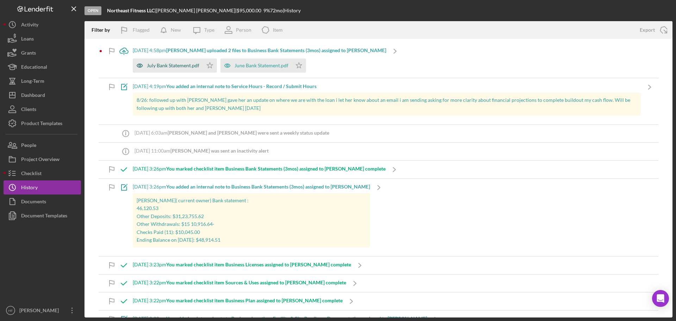
click at [168, 64] on div "July Bank Statement.pdf" at bounding box center [173, 66] width 52 height 6
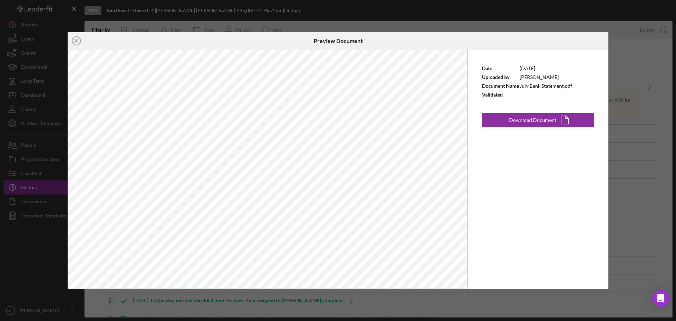
click at [640, 58] on div "Icon/Close Preview Document Date 8/26/2025 Uploaded by Elizabeth Ziegler Docume…" at bounding box center [338, 160] width 676 height 321
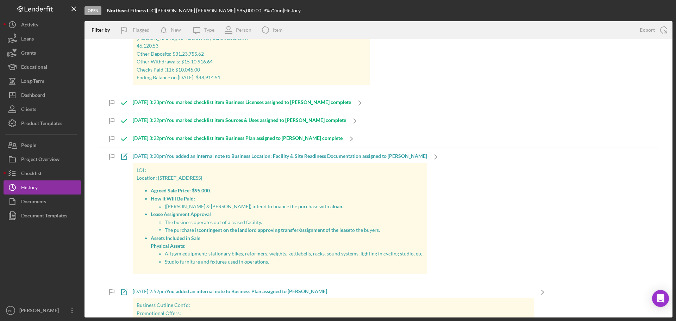
scroll to position [176, 0]
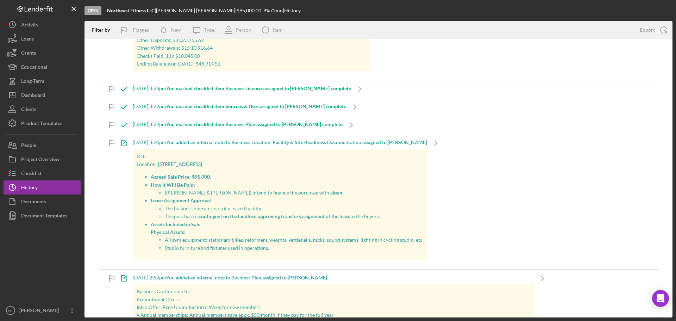
click at [394, 144] on b "You added an internal note to Business Location: Facility & Site Readiness Docu…" at bounding box center [296, 142] width 261 height 6
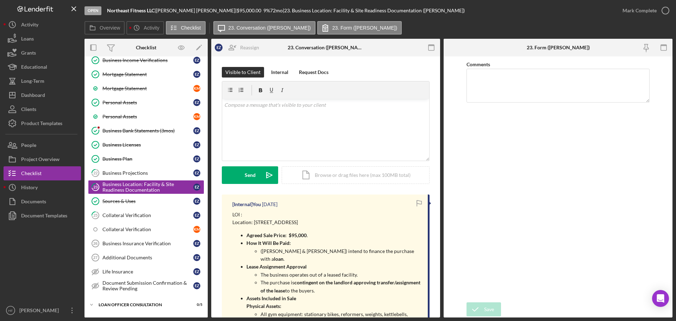
scroll to position [195, 0]
click at [154, 157] on div "Business Plan" at bounding box center [147, 159] width 91 height 6
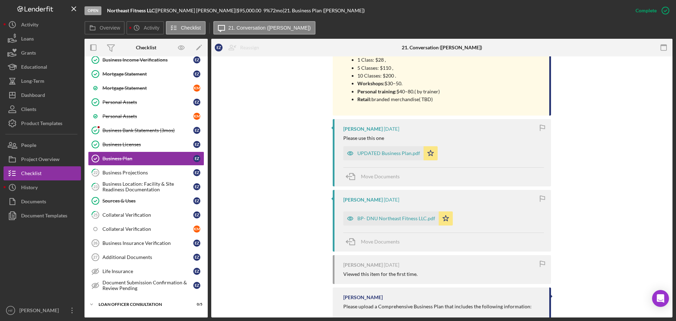
scroll to position [1198, 0]
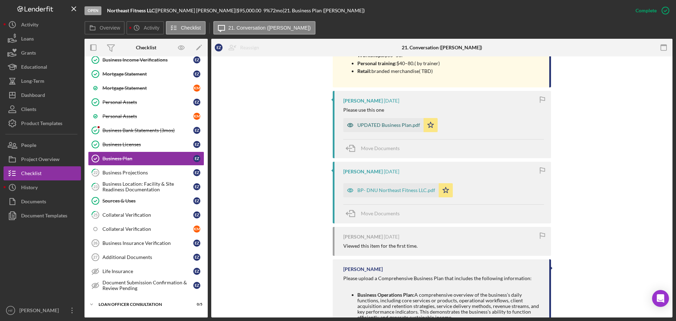
click at [372, 122] on div "UPDATED Business Plan.pdf" at bounding box center [389, 125] width 63 height 6
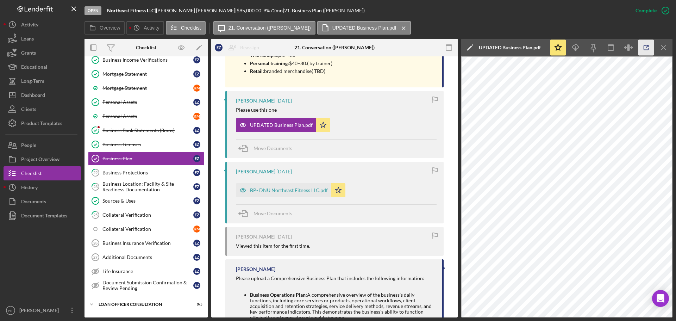
click at [647, 48] on icon "button" at bounding box center [647, 48] width 16 height 16
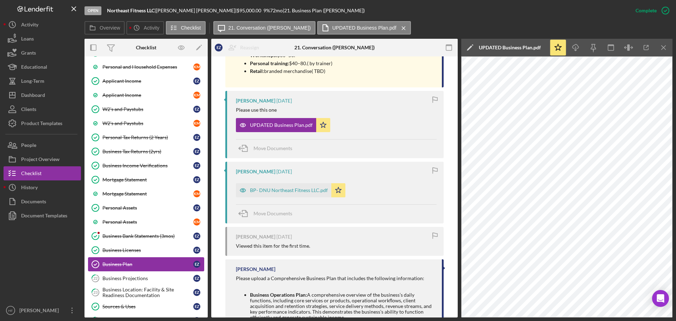
scroll to position [35, 0]
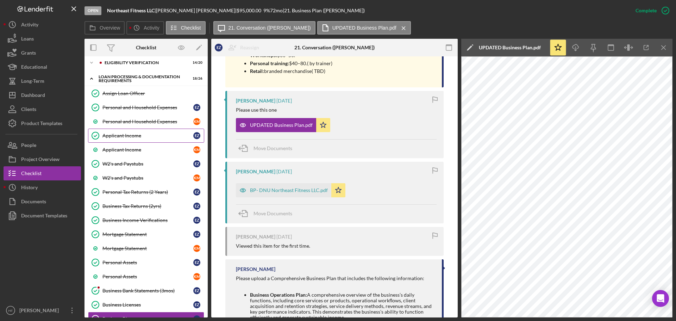
click at [139, 133] on div "Applicant Income" at bounding box center [147, 136] width 91 height 6
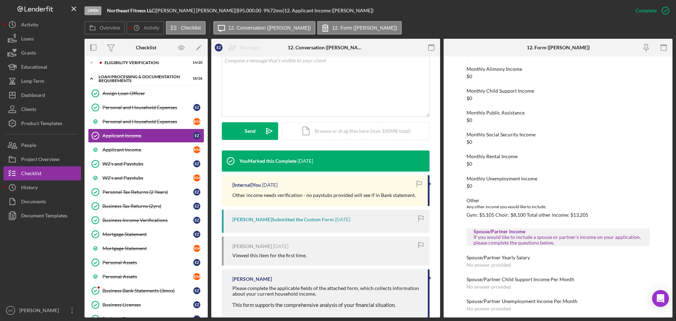
scroll to position [141, 0]
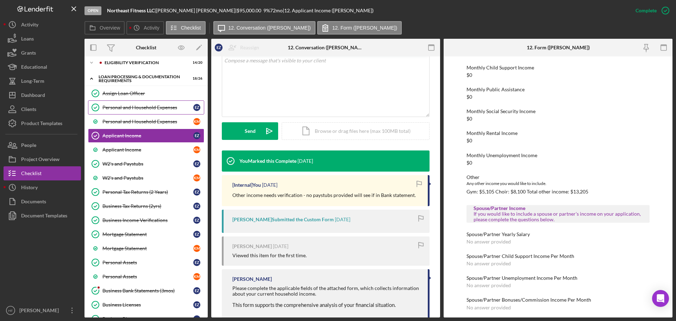
click at [166, 109] on div "Personal and Household Expenses" at bounding box center [147, 108] width 91 height 6
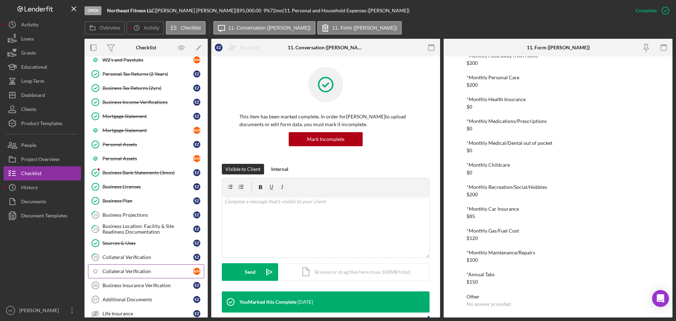
scroll to position [141, 0]
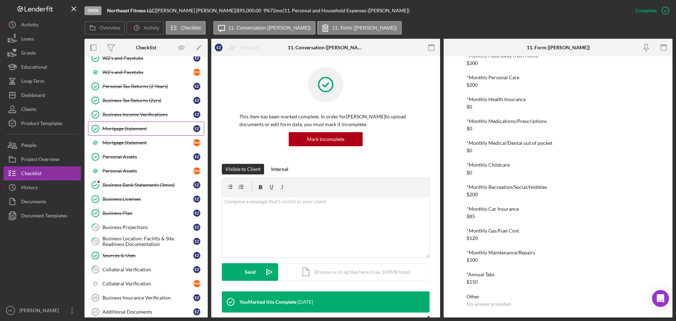
click at [163, 126] on div "Mortgage Statement" at bounding box center [147, 129] width 91 height 6
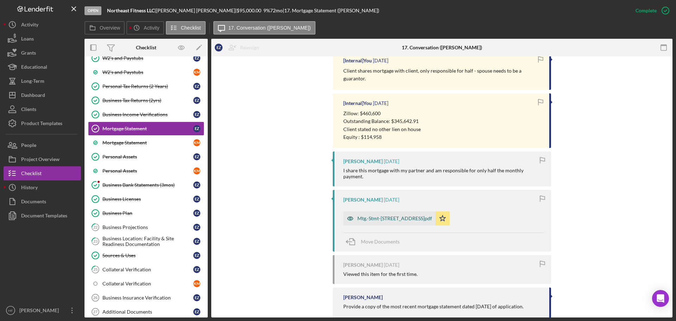
scroll to position [267, 0]
click at [392, 214] on div "Mtg.-Stmt-2306 2nd St NE.pdf" at bounding box center [395, 217] width 75 height 6
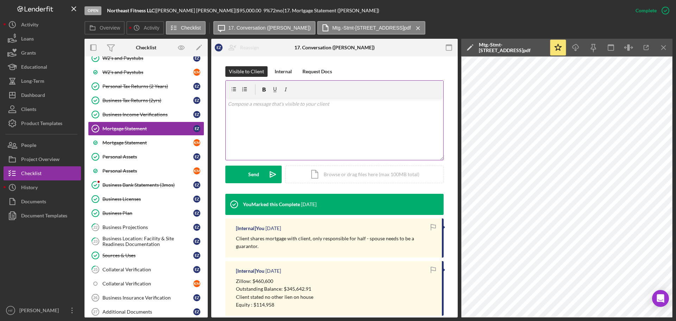
scroll to position [55, 0]
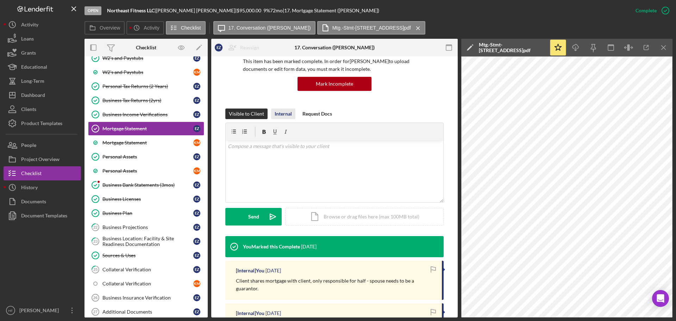
click at [287, 115] on div "Internal" at bounding box center [283, 113] width 17 height 11
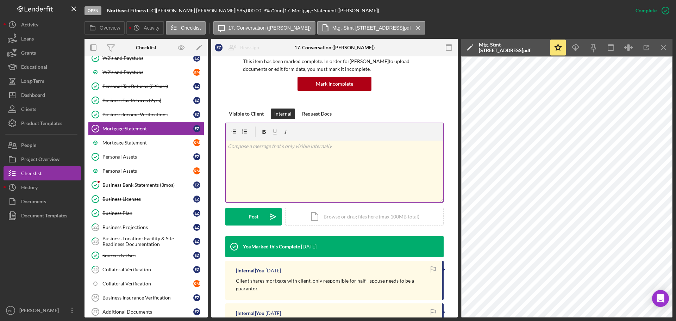
click at [319, 166] on div "v Color teal Color pink Remove color Add row above Add row below Add column bef…" at bounding box center [335, 172] width 218 height 62
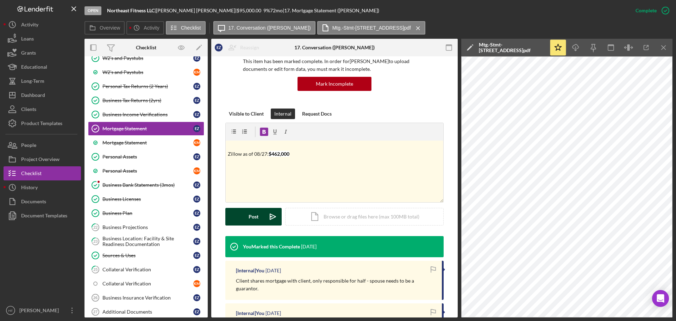
click at [254, 221] on div "Post" at bounding box center [254, 217] width 10 height 18
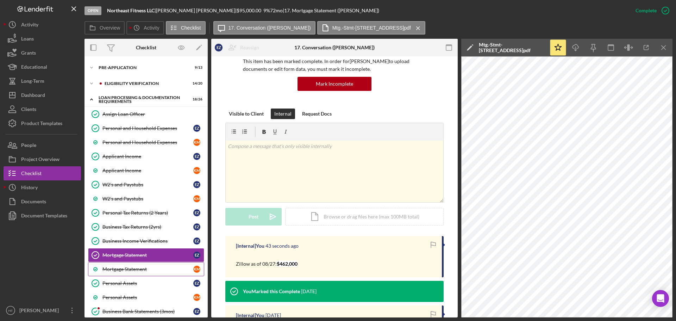
scroll to position [0, 0]
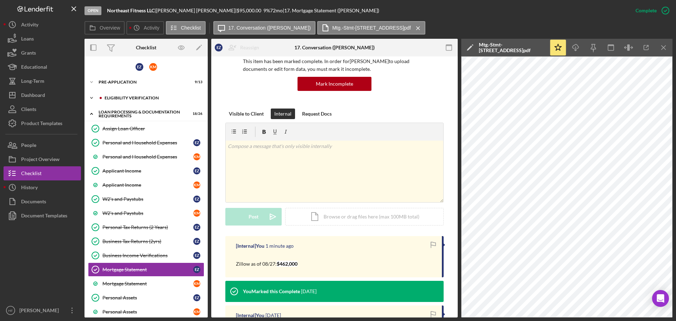
click at [116, 97] on div "Eligibility Verification" at bounding box center [152, 98] width 94 height 4
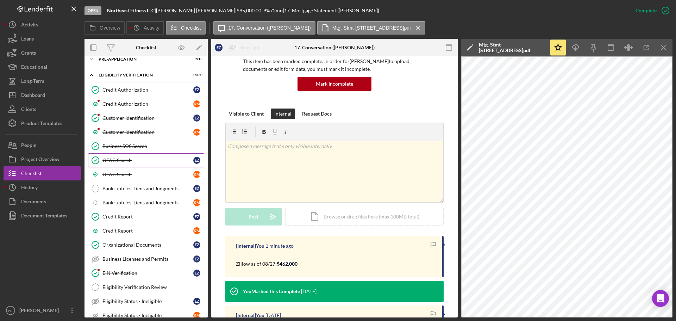
scroll to position [35, 0]
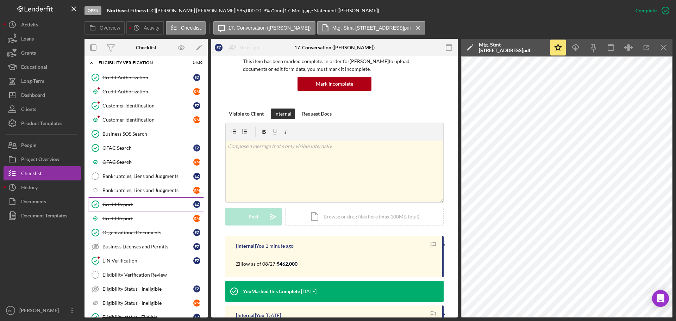
click at [149, 205] on div "Credit Report" at bounding box center [147, 204] width 91 height 6
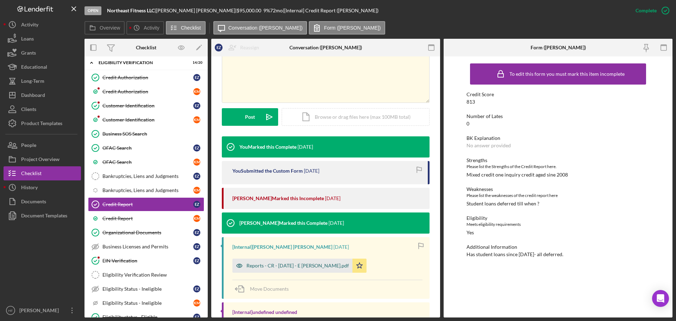
click at [286, 265] on div "Reports - CR - 7.31.25 - E Ziegler.pdf" at bounding box center [298, 266] width 102 height 6
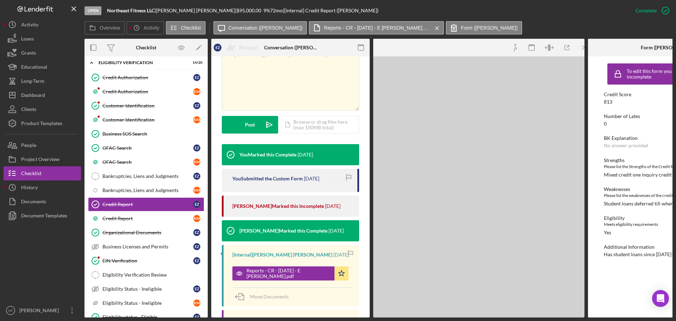
scroll to position [149, 0]
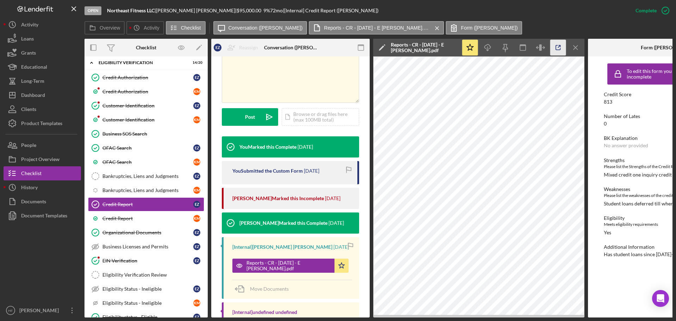
click at [559, 51] on icon "button" at bounding box center [559, 48] width 16 height 16
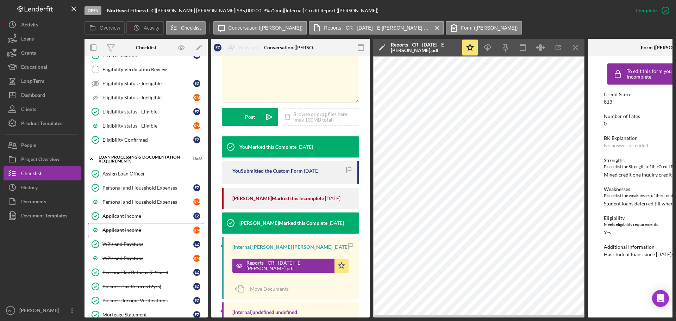
scroll to position [247, 0]
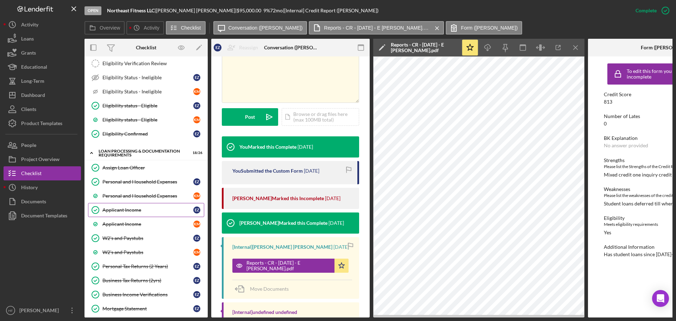
click at [149, 216] on link "Applicant Income Applicant Income E Z" at bounding box center [146, 210] width 116 height 14
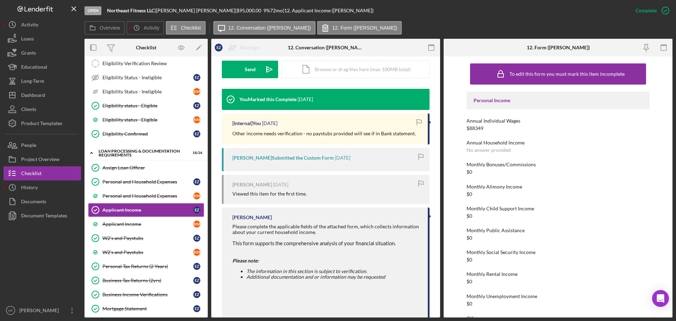
scroll to position [222, 0]
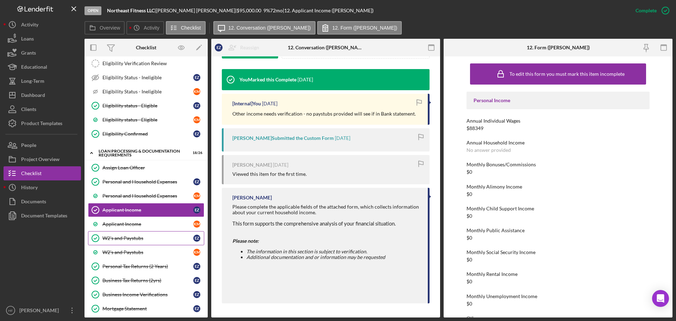
click at [126, 238] on div "W2's and Paystubs" at bounding box center [147, 238] width 91 height 6
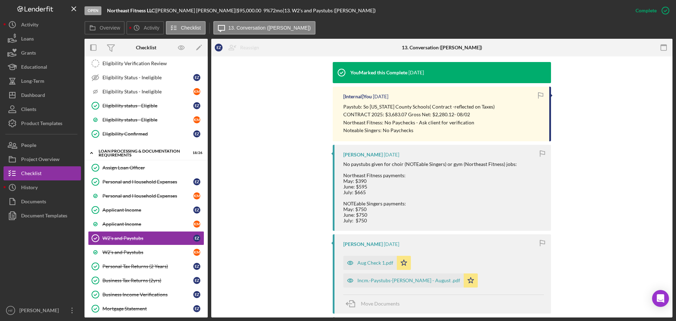
scroll to position [247, 0]
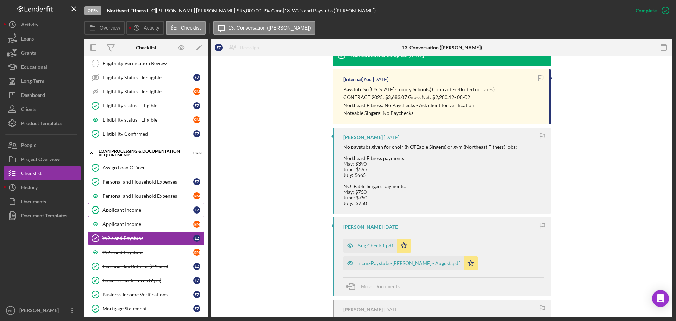
click at [142, 212] on div "Applicant Income" at bounding box center [147, 210] width 91 height 6
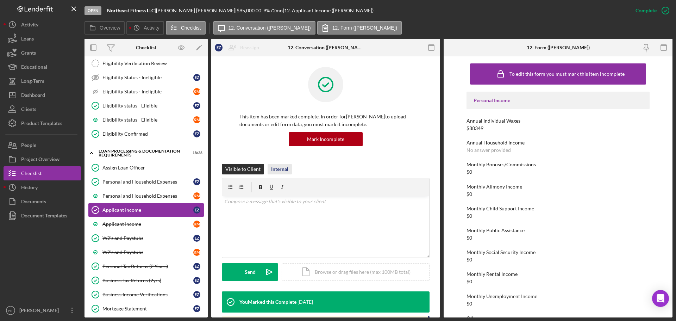
click at [271, 171] on div "Internal" at bounding box center [279, 169] width 17 height 11
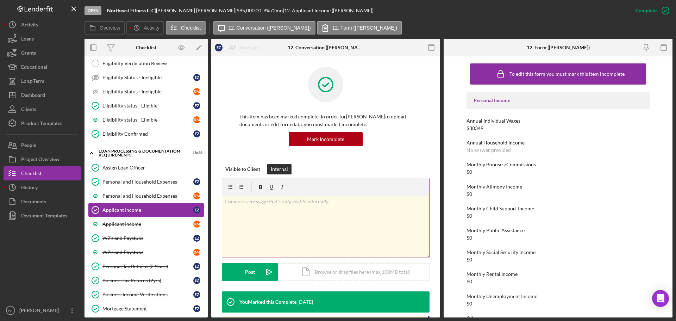
click at [286, 214] on div "v Color teal Color pink Remove color Add row above Add row below Add column bef…" at bounding box center [325, 227] width 207 height 62
drag, startPoint x: 135, startPoint y: 240, endPoint x: 141, endPoint y: 240, distance: 6.3
click at [135, 240] on div "W2's and Paystubs" at bounding box center [147, 238] width 91 height 6
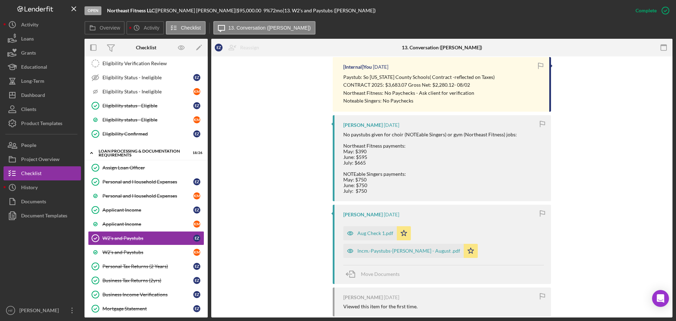
scroll to position [247, 0]
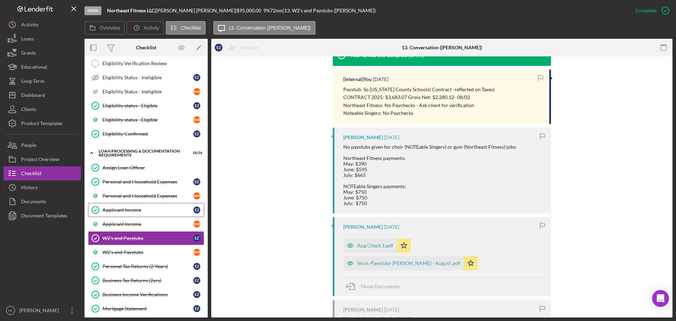
click at [163, 207] on div "Applicant Income" at bounding box center [147, 210] width 91 height 6
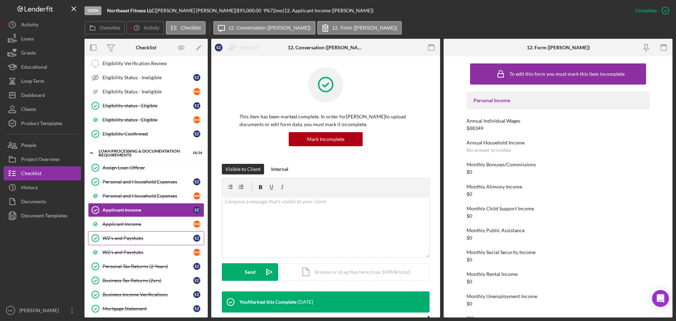
click at [156, 236] on div "W2's and Paystubs" at bounding box center [147, 238] width 91 height 6
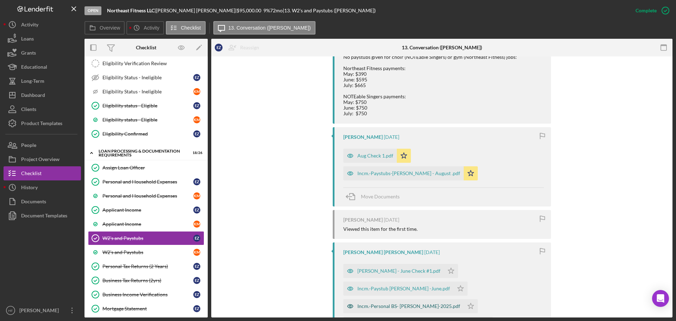
scroll to position [352, 0]
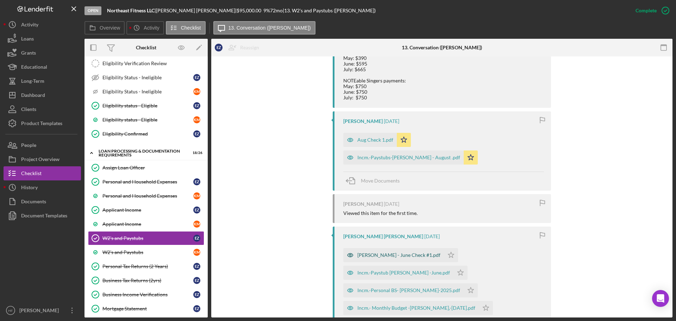
click at [391, 252] on div "Ziegler - June Check #1.pdf" at bounding box center [399, 255] width 83 height 6
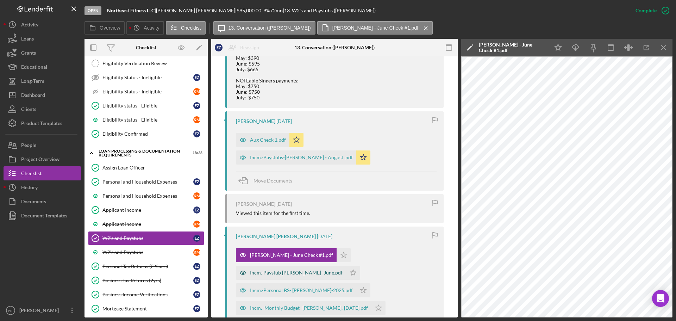
click at [294, 270] on div "Incm.-Paystub E. Ziegler -June.pdf" at bounding box center [296, 273] width 93 height 6
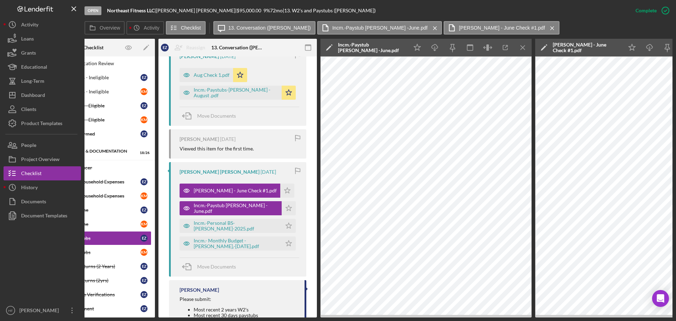
scroll to position [419, 0]
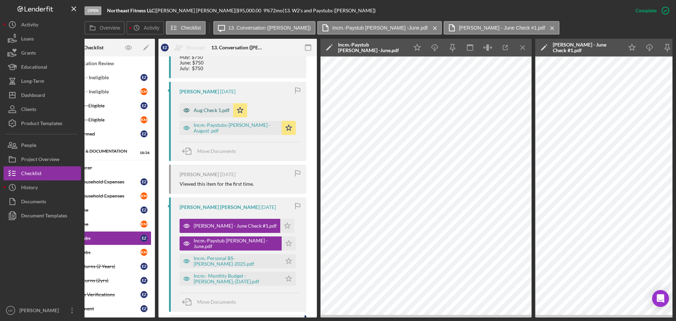
click at [206, 106] on div "Aug Check 1.pdf" at bounding box center [207, 110] width 54 height 14
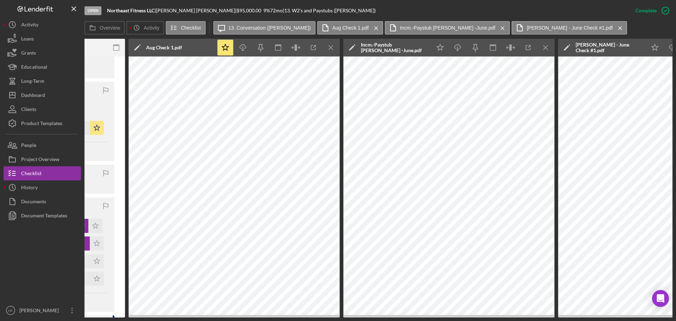
scroll to position [0, 246]
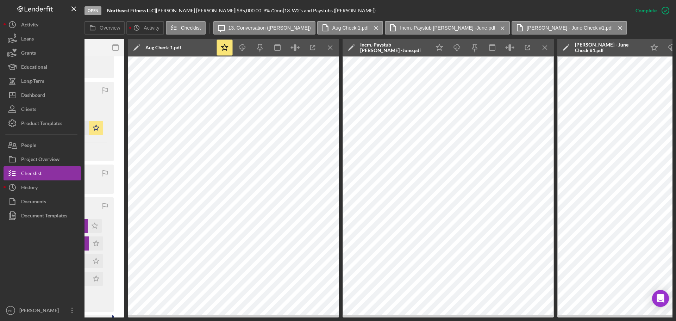
drag, startPoint x: 316, startPoint y: 318, endPoint x: 264, endPoint y: 315, distance: 52.5
click at [108, 237] on div "Open Northeast Fitness LLC | Elizabeth Ziegler | $95,000.00 9 % 72 mo | 13. W2'…" at bounding box center [338, 160] width 676 height 321
click at [332, 48] on icon "Icon/Menu Close" at bounding box center [331, 48] width 16 height 16
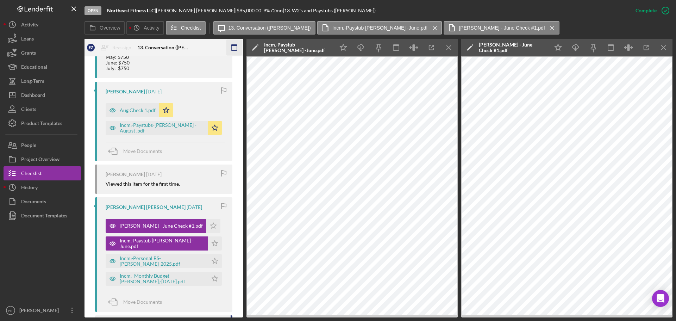
click at [445, 48] on icon "Icon/Menu Close" at bounding box center [449, 48] width 16 height 16
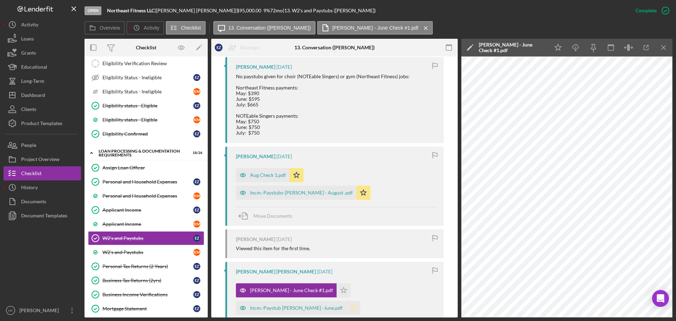
scroll to position [282, 0]
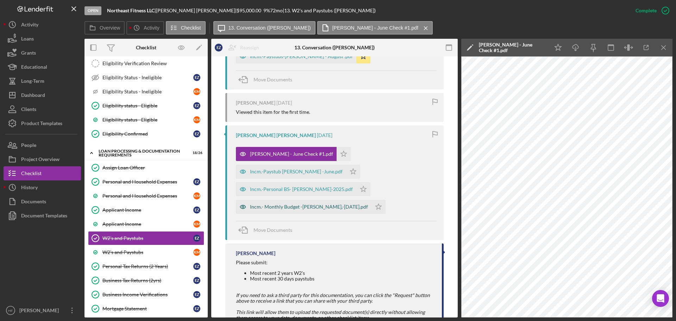
click at [278, 204] on div "Incm.- Monthly Budget -E.Ziegler,-June 2025.pdf" at bounding box center [309, 207] width 118 height 6
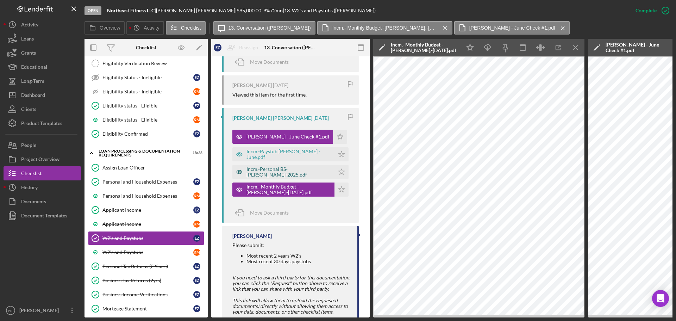
scroll to position [473, 0]
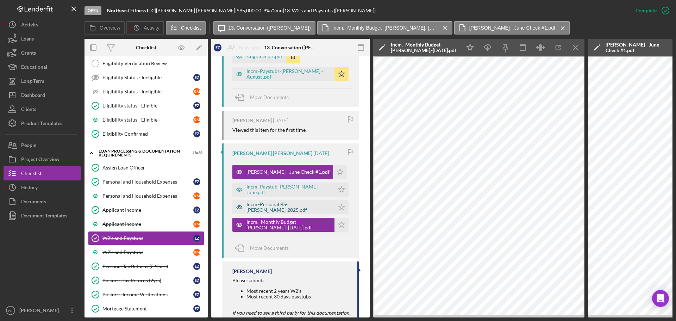
click at [285, 206] on div "Incm.-Personal BS- E.Ziegler-2025.pdf" at bounding box center [289, 206] width 85 height 11
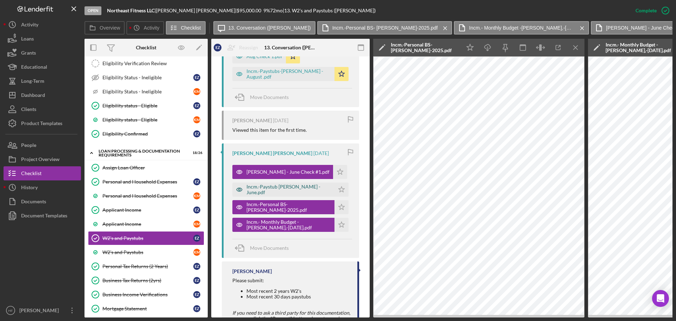
click at [287, 189] on div "Incm.-Paystub E. Ziegler -June.pdf" at bounding box center [289, 189] width 85 height 11
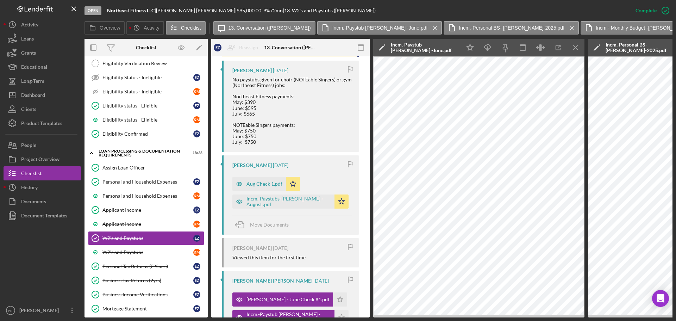
scroll to position [332, 0]
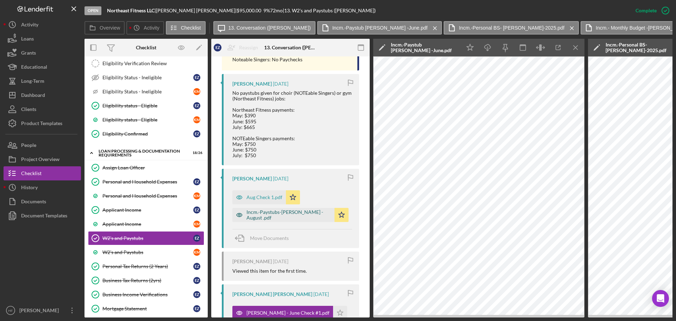
click at [271, 219] on div "Incm.-Paystubs-E. Ziegler - August .pdf" at bounding box center [283, 215] width 102 height 14
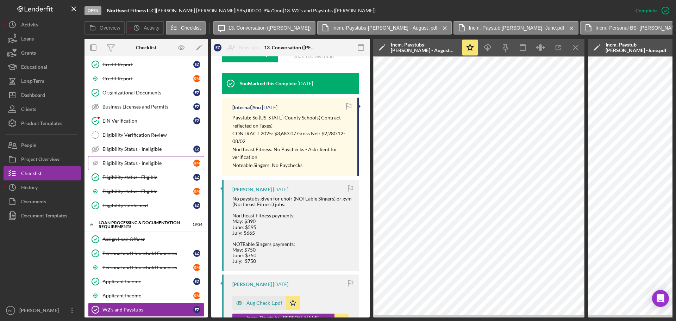
scroll to position [176, 0]
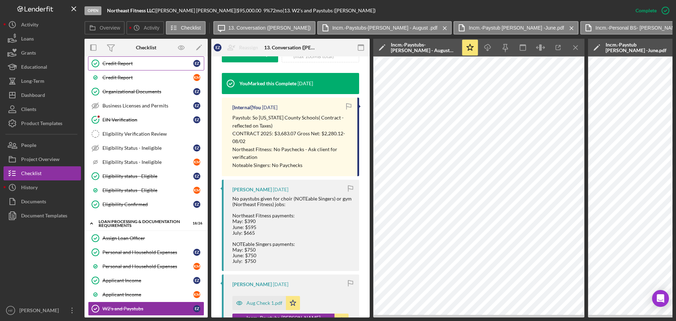
click at [131, 66] on div "Credit Report" at bounding box center [147, 64] width 91 height 6
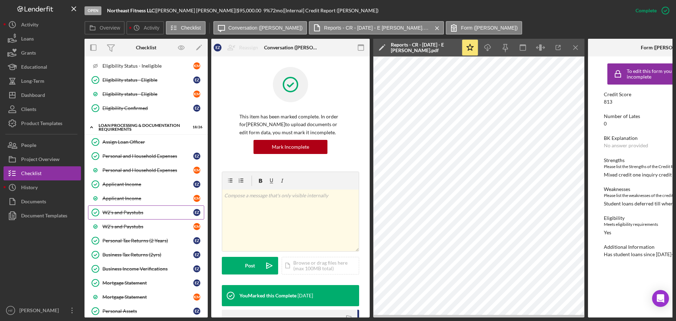
scroll to position [282, 0]
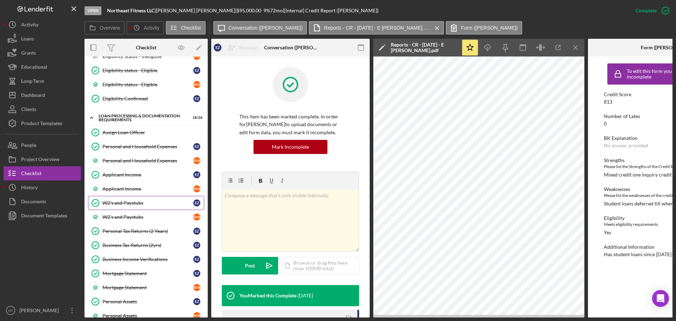
click at [133, 197] on link "W2's and Paystubs W2's and Paystubs E Z" at bounding box center [146, 203] width 116 height 14
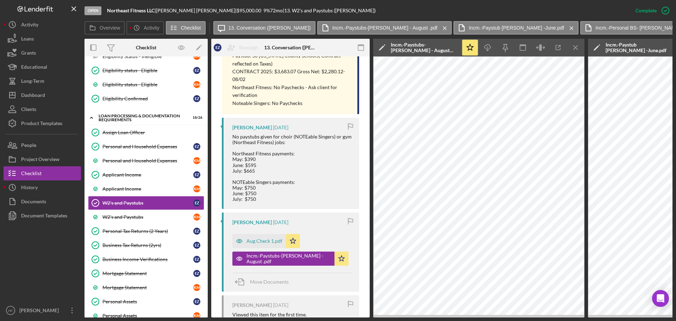
scroll to position [352, 0]
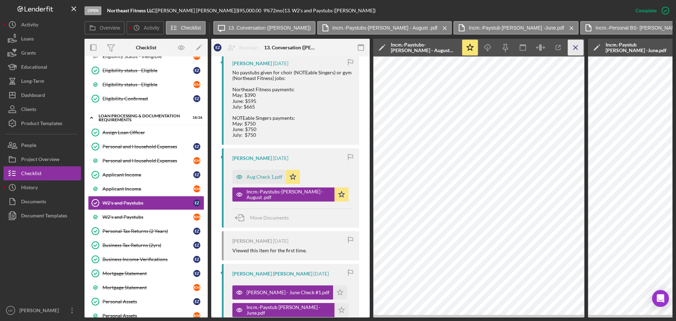
click at [582, 55] on icon "Icon/Menu Close" at bounding box center [576, 48] width 16 height 16
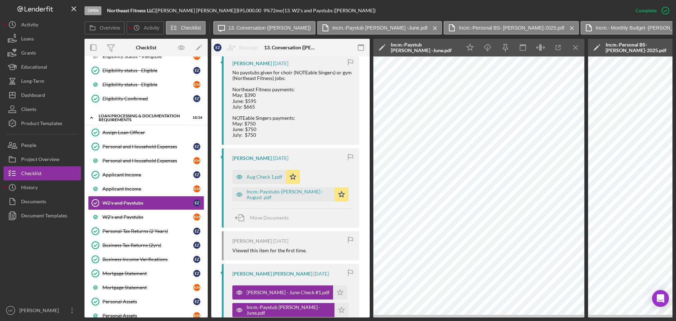
click at [582, 55] on icon "Icon/Menu Close" at bounding box center [576, 48] width 16 height 16
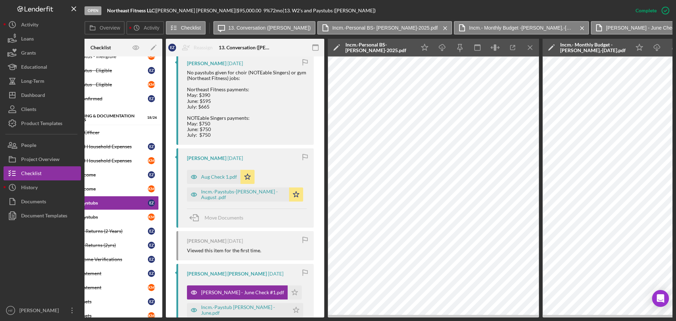
scroll to position [0, 46]
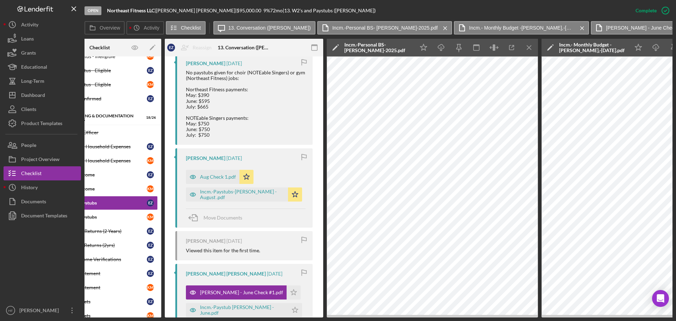
click at [529, 49] on icon "Icon/Menu Close" at bounding box center [530, 48] width 16 height 16
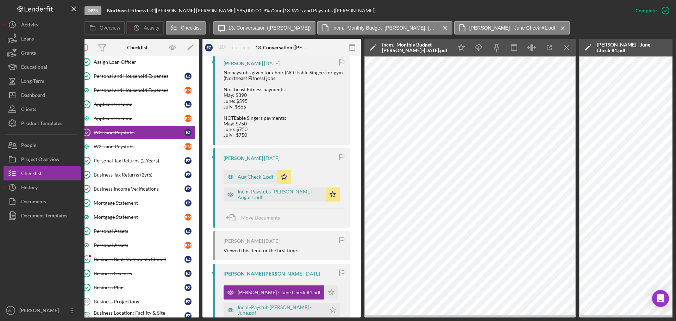
scroll to position [0, 0]
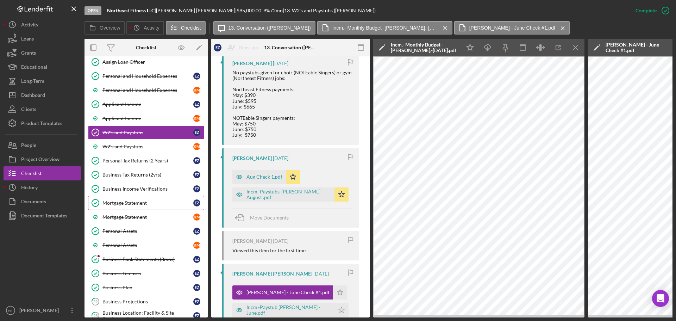
click at [155, 204] on div "Mortgage Statement" at bounding box center [147, 203] width 91 height 6
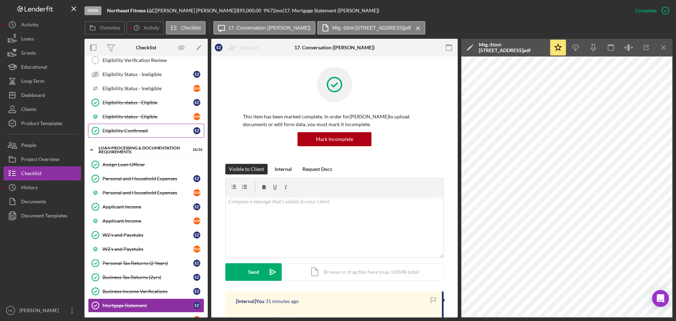
scroll to position [247, 0]
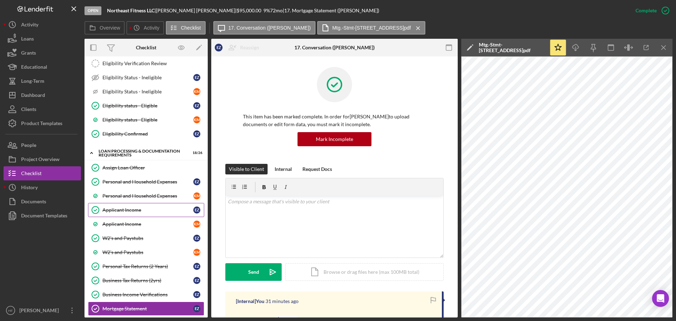
drag, startPoint x: 160, startPoint y: 212, endPoint x: 172, endPoint y: 210, distance: 12.9
click at [159, 212] on div "Applicant Income" at bounding box center [147, 210] width 91 height 6
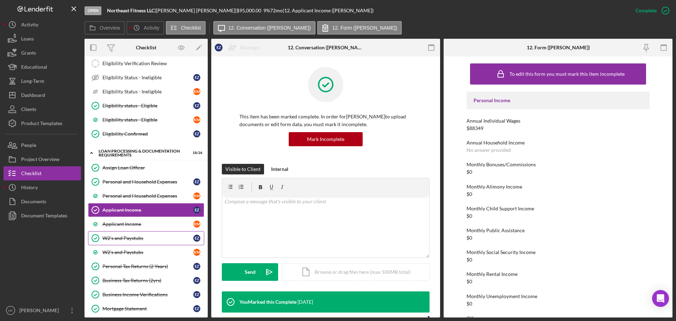
click at [170, 232] on link "W2's and Paystubs W2's and Paystubs E Z" at bounding box center [146, 238] width 116 height 14
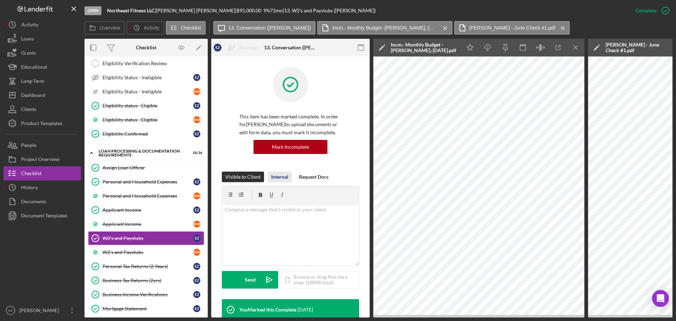
click at [276, 177] on div "Internal" at bounding box center [279, 177] width 17 height 11
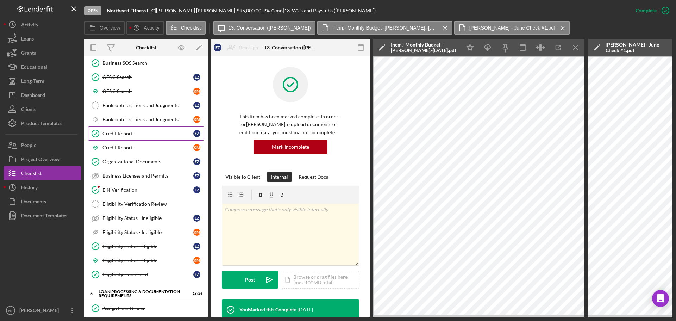
scroll to position [106, 0]
drag, startPoint x: 145, startPoint y: 139, endPoint x: 155, endPoint y: 140, distance: 10.3
click at [145, 139] on link "Credit Report Credit Report E Z" at bounding box center [146, 134] width 116 height 14
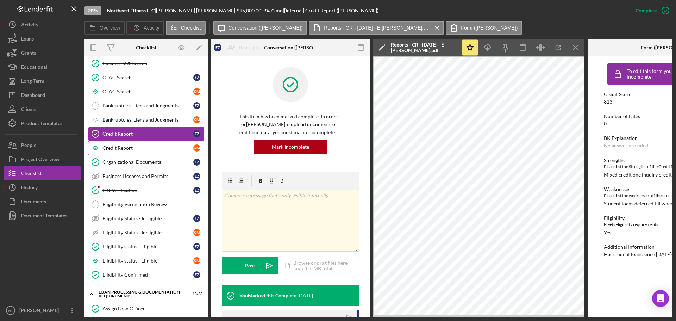
click at [166, 150] on div "Credit Report" at bounding box center [147, 148] width 91 height 6
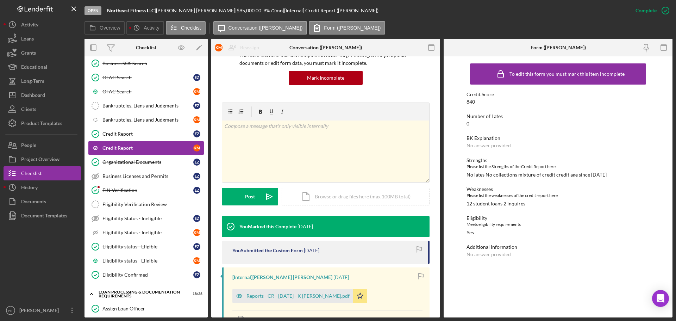
scroll to position [70, 0]
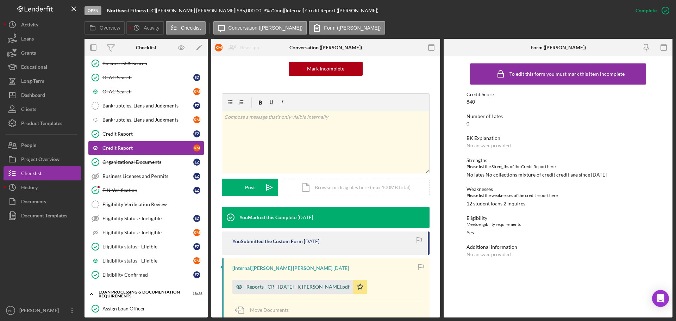
click at [280, 287] on div "Reports - CR - [DATE] - K [PERSON_NAME].pdf" at bounding box center [298, 287] width 103 height 6
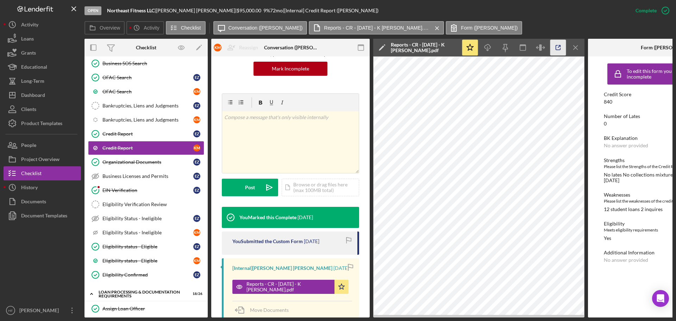
click at [559, 54] on icon "button" at bounding box center [559, 48] width 16 height 16
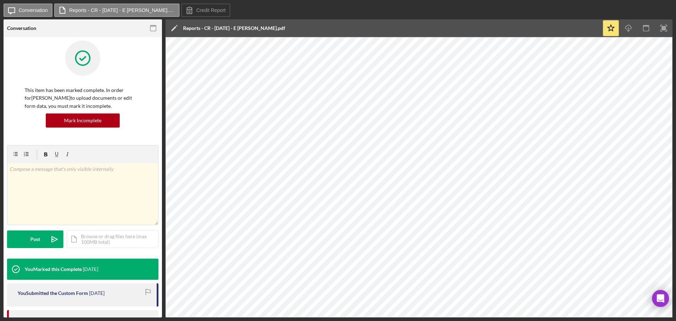
click at [153, 321] on html "Icon/Message Conversation Reports - CR - 7.31.25 - E Ziegler.pdf Credit Report …" at bounding box center [338, 160] width 676 height 321
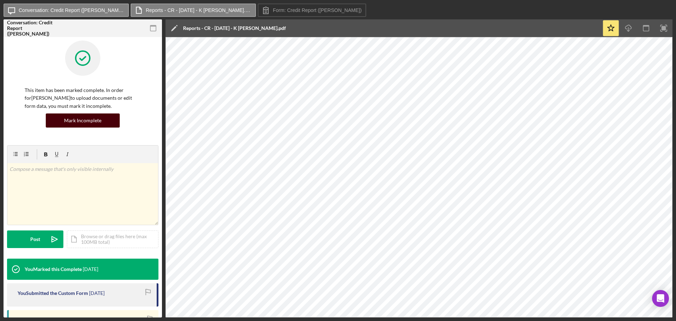
click at [112, 124] on button "Mark Incomplete" at bounding box center [83, 120] width 74 height 14
click at [46, 113] on button "Mark Incomplete" at bounding box center [83, 120] width 74 height 14
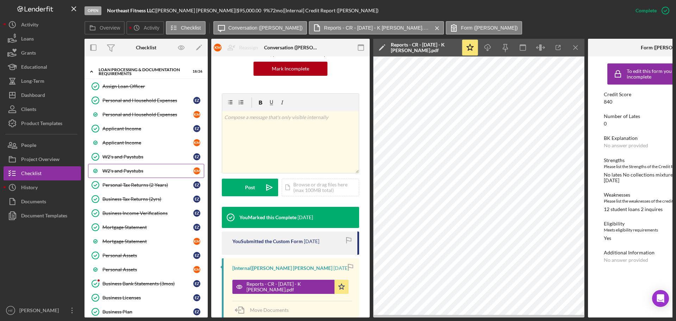
scroll to position [352, 0]
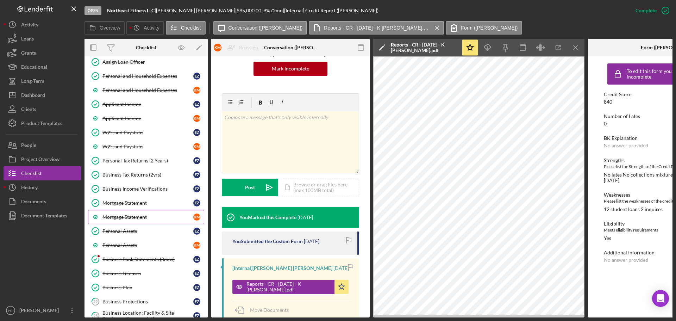
click at [131, 217] on div "Mortgage Statement" at bounding box center [147, 217] width 91 height 6
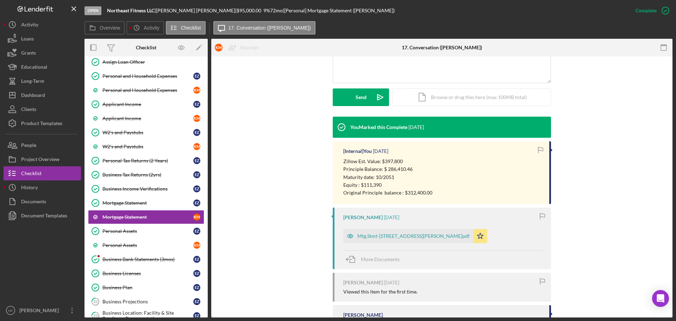
scroll to position [176, 0]
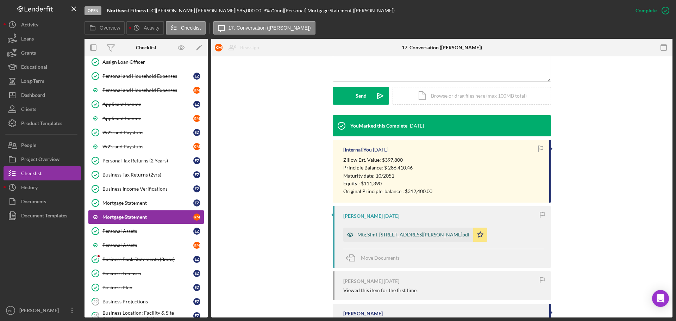
click at [365, 234] on div "Mtg.Stmt-[STREET_ADDRESS][PERSON_NAME]pdf" at bounding box center [414, 235] width 112 height 6
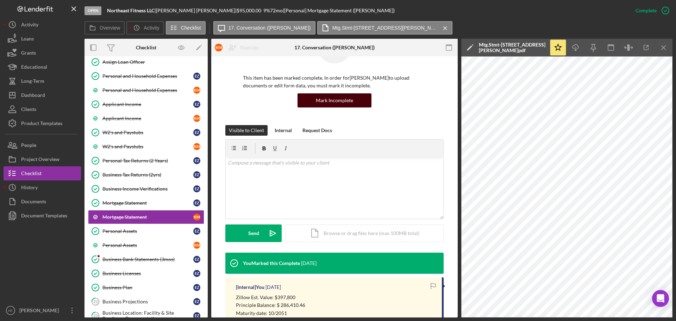
scroll to position [31, 0]
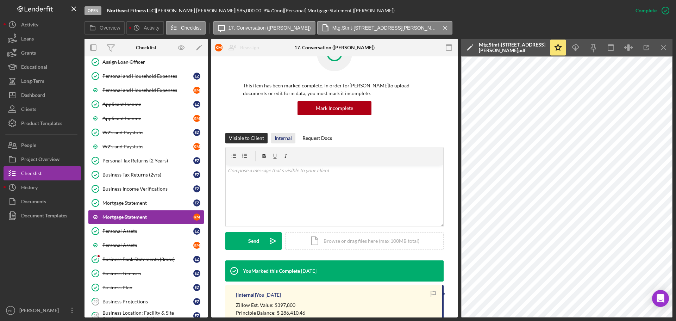
click at [287, 142] on div "Internal" at bounding box center [283, 138] width 17 height 11
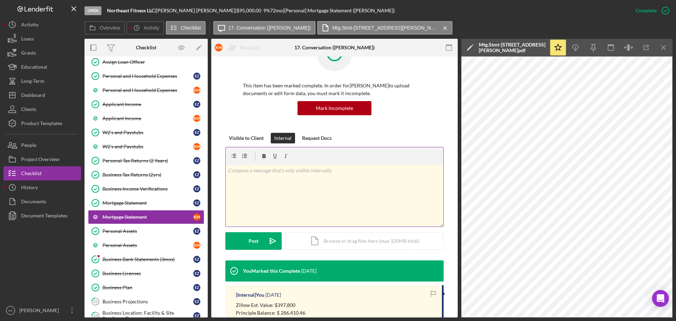
click at [270, 182] on div "v Color teal Color pink Remove color Add row above Add row below Add column bef…" at bounding box center [335, 196] width 218 height 62
click at [240, 239] on button "Post Icon/icon-invite-send" at bounding box center [253, 241] width 56 height 18
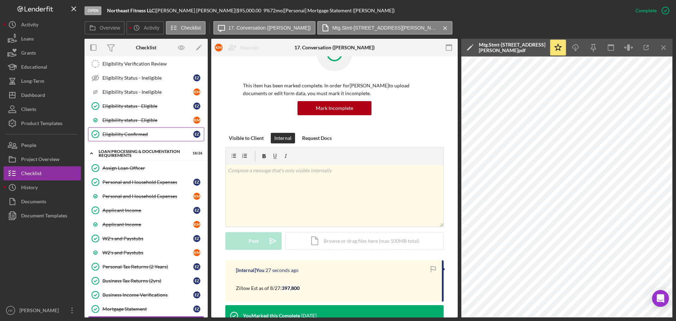
scroll to position [247, 0]
click at [158, 197] on div "Personal and Household Expenses" at bounding box center [147, 196] width 91 height 6
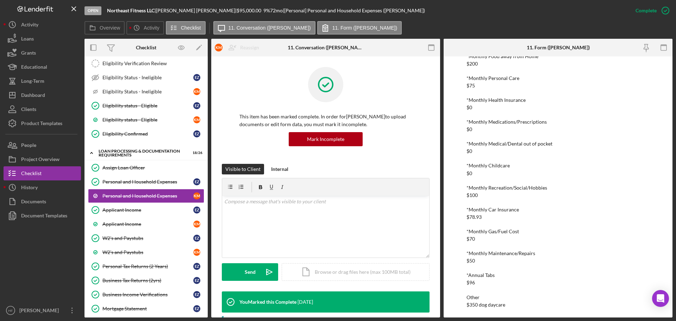
scroll to position [214, 0]
click at [152, 221] on div "Applicant Income" at bounding box center [147, 224] width 91 height 6
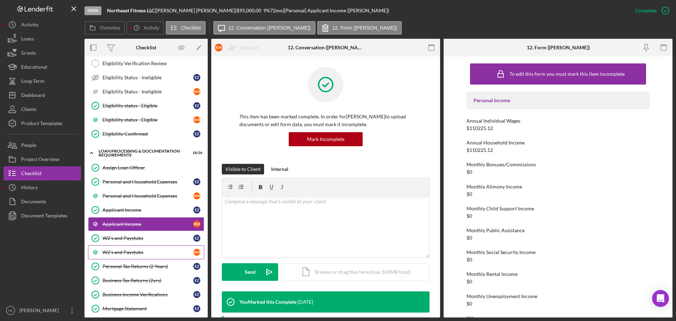
click at [148, 250] on div "W2's and Paystubs" at bounding box center [147, 252] width 91 height 6
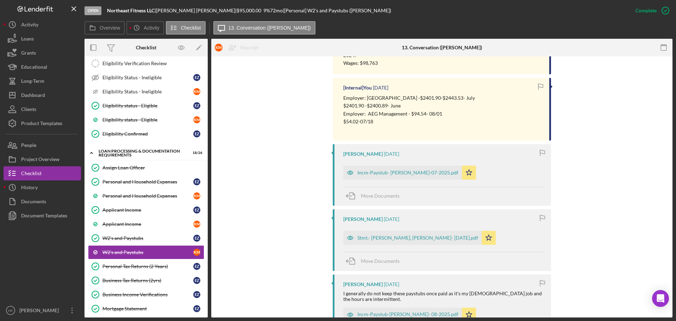
scroll to position [317, 0]
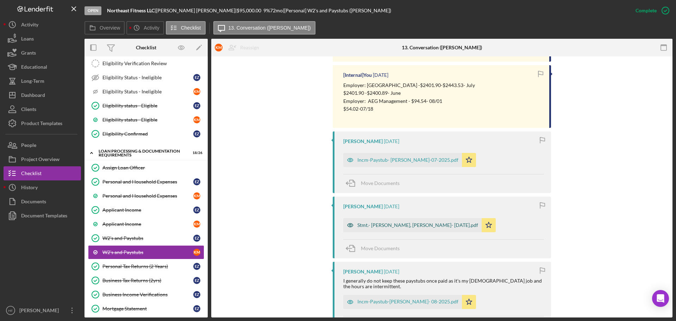
click at [425, 229] on div "Stmt.- [PERSON_NAME], [PERSON_NAME]- [DATE].pdf" at bounding box center [412, 225] width 138 height 14
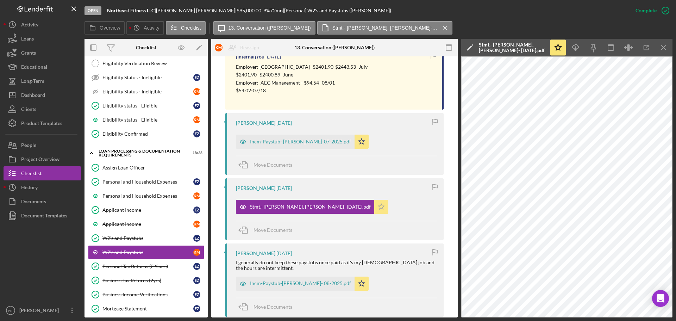
scroll to position [352, 0]
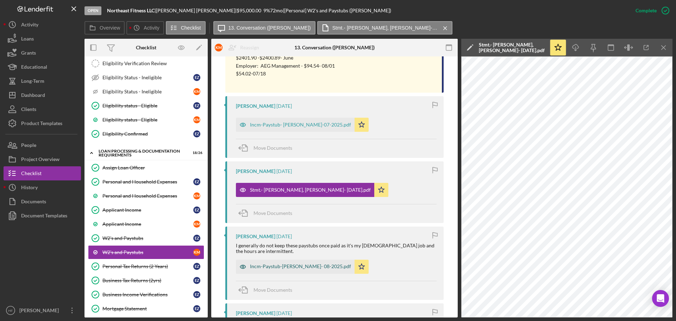
click at [311, 265] on div "Incm-Paystub-[PERSON_NAME]- 08-2025.pdf" at bounding box center [300, 266] width 101 height 6
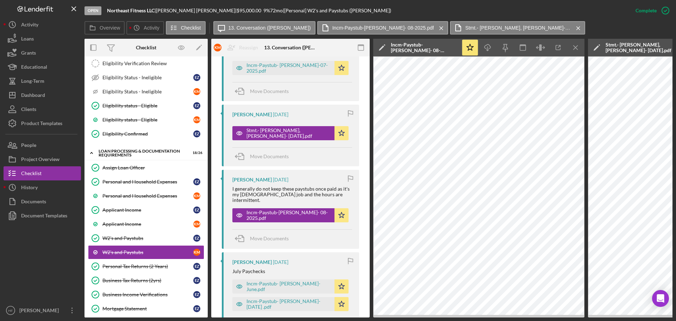
scroll to position [474, 0]
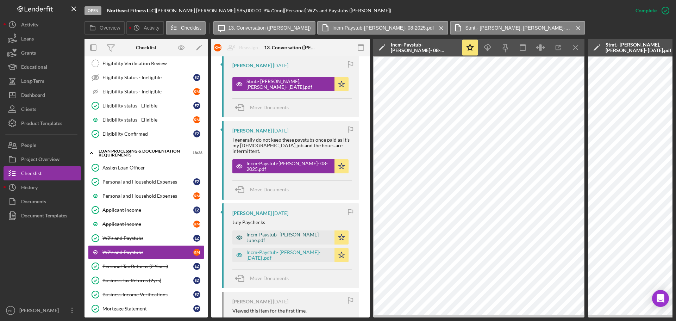
click at [291, 243] on div "Incm-Paystub- [PERSON_NAME]- June.pdf" at bounding box center [283, 237] width 102 height 14
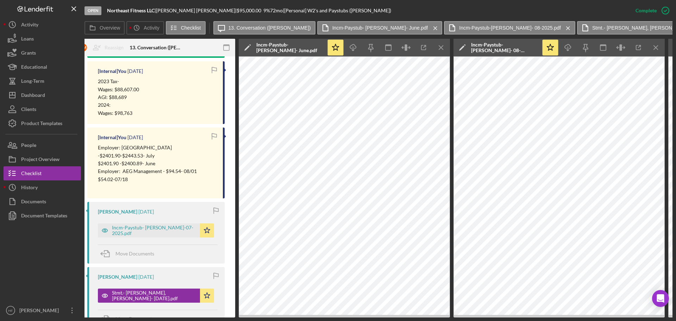
scroll to position [0, 135]
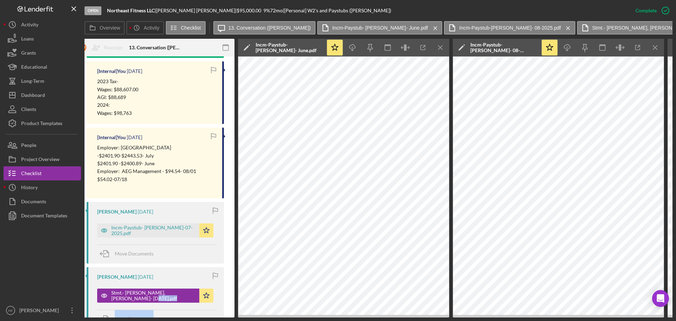
drag, startPoint x: 180, startPoint y: 318, endPoint x: 122, endPoint y: 312, distance: 58.8
click at [122, 312] on div "Open Northeast Fitness LLC | [PERSON_NAME] | $95,000.00 9 % 72 mo | [Personal] …" at bounding box center [338, 160] width 676 height 321
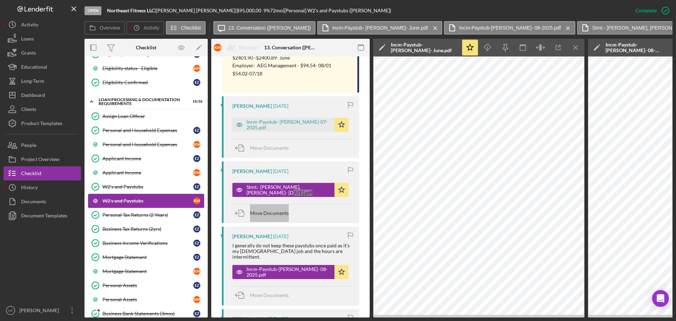
scroll to position [423, 0]
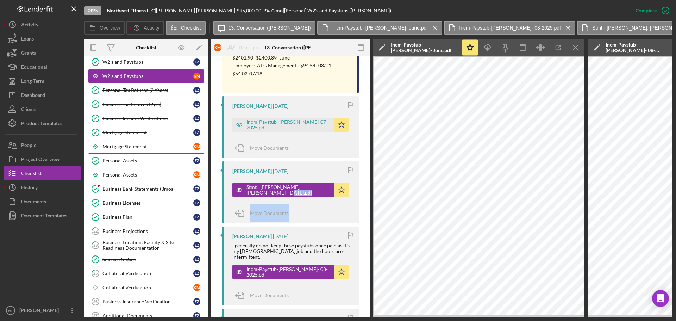
drag, startPoint x: 147, startPoint y: 148, endPoint x: 155, endPoint y: 148, distance: 8.5
click at [147, 148] on div "Mortgage Statement" at bounding box center [147, 147] width 91 height 6
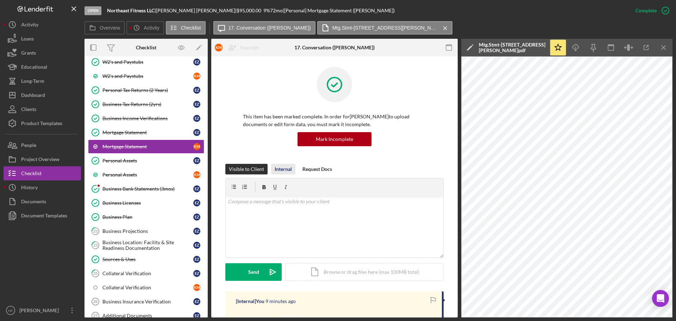
click at [281, 171] on div "Internal" at bounding box center [283, 169] width 17 height 11
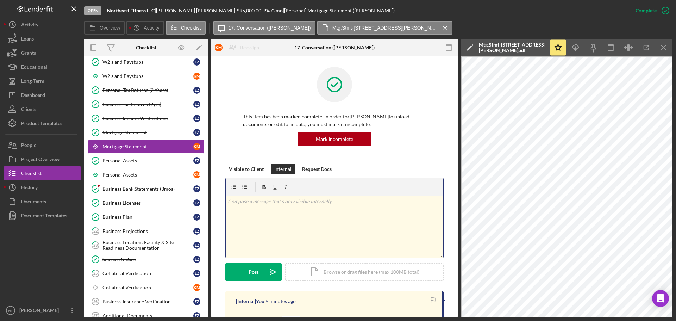
click at [292, 214] on div "v Color teal Color pink Remove color Add row above Add row below Add column bef…" at bounding box center [335, 227] width 218 height 62
click at [249, 270] on div "Post" at bounding box center [254, 272] width 10 height 18
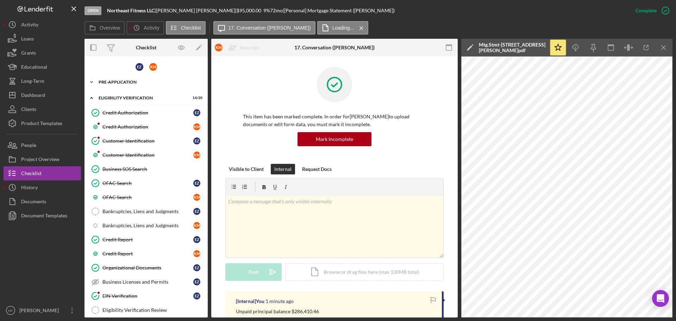
click at [119, 79] on div "Icon/Expander Pre-Application 9 / 13" at bounding box center [146, 82] width 123 height 14
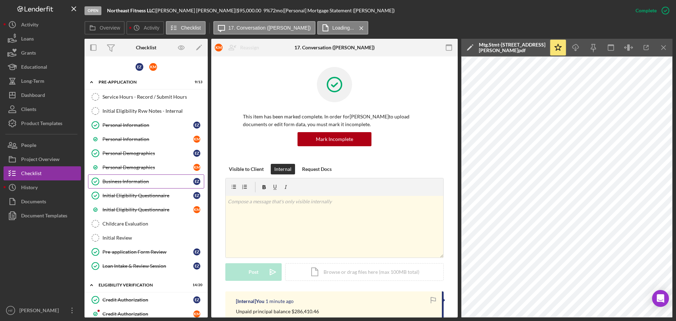
click at [138, 181] on div "Business Information" at bounding box center [147, 182] width 91 height 6
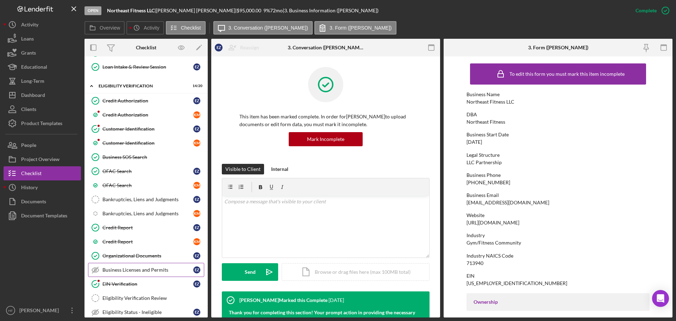
scroll to position [211, 0]
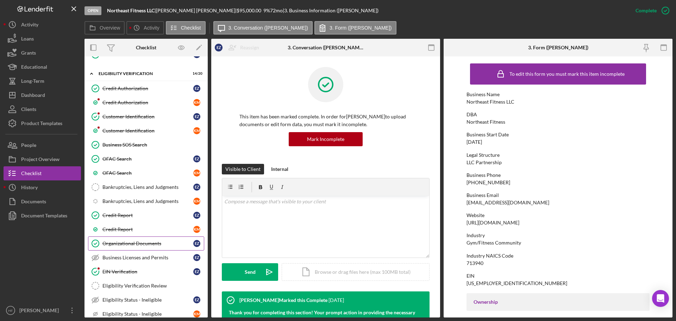
click at [144, 242] on div "Organizational Documents" at bounding box center [147, 244] width 91 height 6
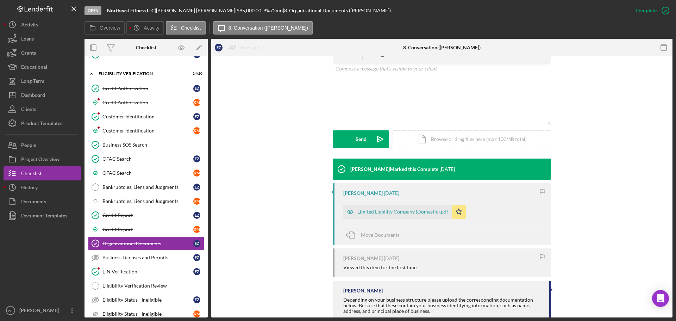
scroll to position [176, 0]
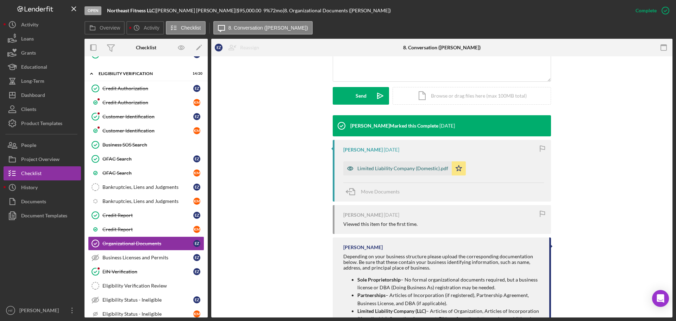
click at [396, 169] on div "Limited Liability Company (Domestic).pdf" at bounding box center [403, 169] width 91 height 6
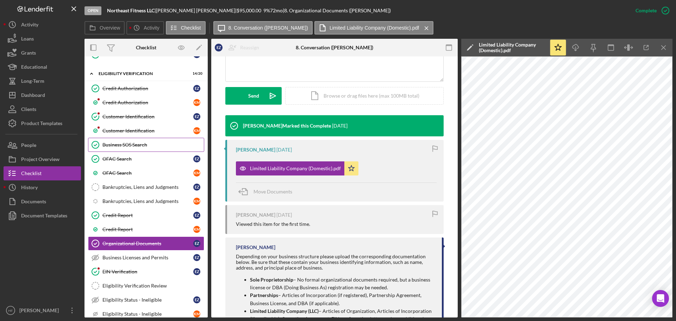
click at [133, 145] on div "Business SOS Search" at bounding box center [152, 145] width 101 height 6
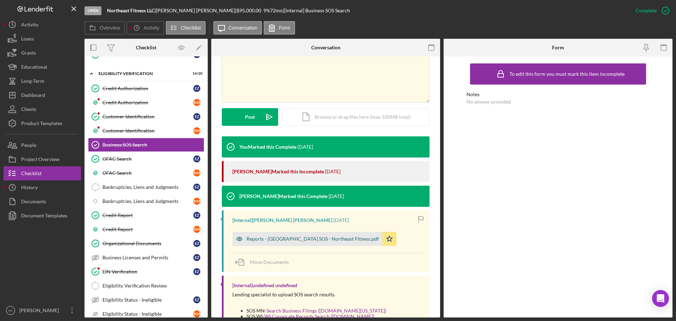
click at [274, 238] on div "Reports - [GEOGRAPHIC_DATA] SOS - Northeast Fitness.pdf" at bounding box center [313, 239] width 132 height 6
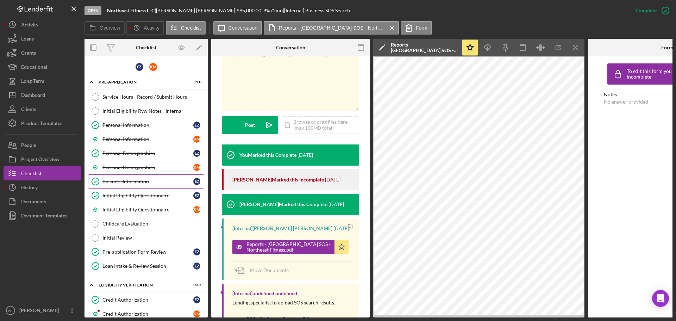
click at [145, 186] on link "Business Information Business Information E Z" at bounding box center [146, 181] width 116 height 14
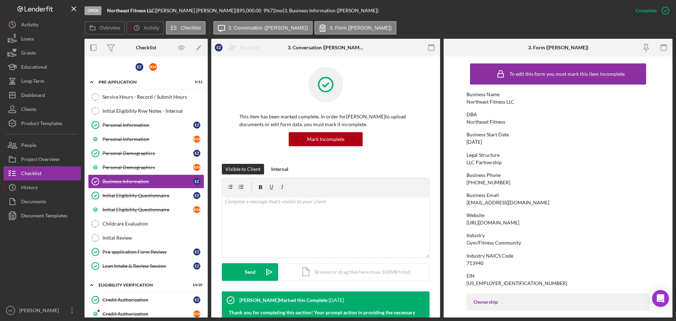
drag, startPoint x: 466, startPoint y: 203, endPoint x: 533, endPoint y: 204, distance: 66.9
click at [542, 203] on form "To edit this form you must mark this item incomplete Business Name Northeast Fi…" at bounding box center [558, 186] width 229 height 261
copy div "[EMAIL_ADDRESS][DOMAIN_NAME]"
click at [504, 224] on div "Website [URL][DOMAIN_NAME]" at bounding box center [558, 218] width 183 height 13
drag, startPoint x: 500, startPoint y: 223, endPoint x: 462, endPoint y: 223, distance: 37.7
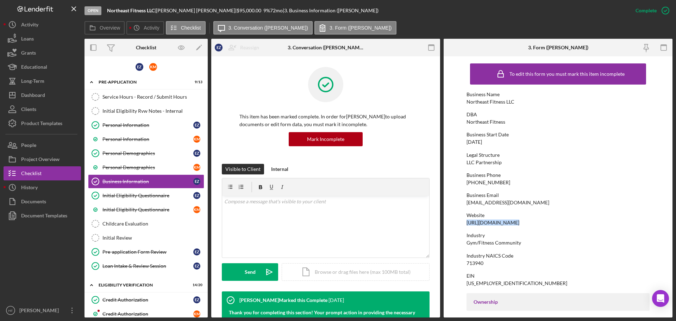
click at [462, 223] on form "To edit this form you must mark this item incomplete Business Name Northeast Fi…" at bounding box center [558, 186] width 229 height 261
copy div "[URL][DOMAIN_NAME]"
drag, startPoint x: 495, startPoint y: 282, endPoint x: 465, endPoint y: 284, distance: 30.3
click at [465, 284] on form "To edit this form you must mark this item incomplete Business Name Northeast Fi…" at bounding box center [558, 186] width 229 height 261
copy div "[US_EMPLOYER_IDENTIFICATION_NUMBER]"
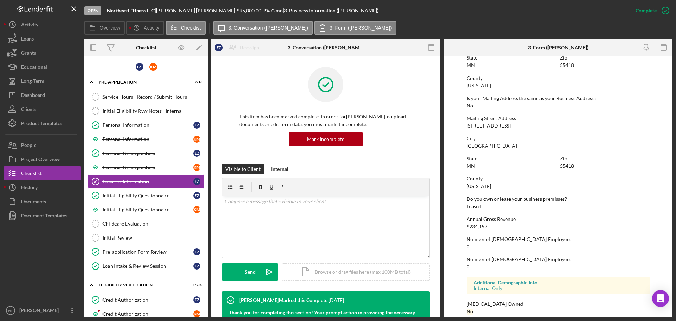
scroll to position [431, 0]
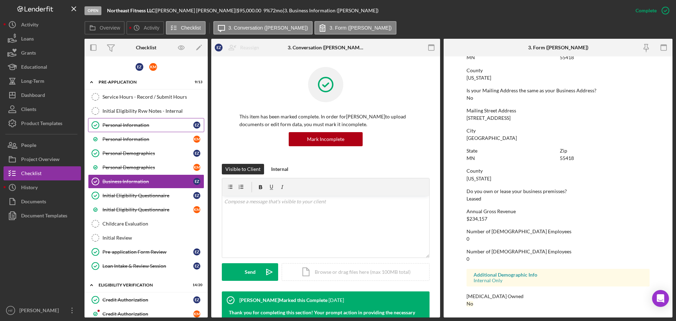
click at [125, 126] on div "Personal Information" at bounding box center [147, 125] width 91 height 6
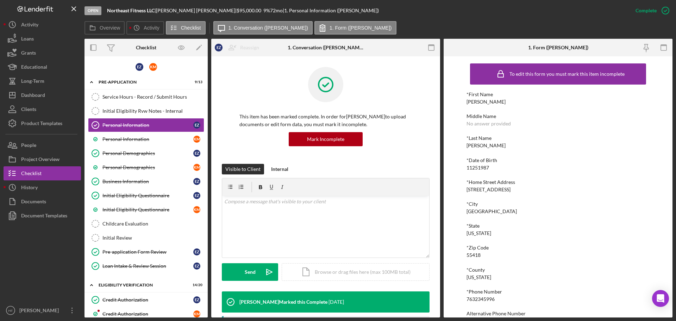
drag, startPoint x: 467, startPoint y: 189, endPoint x: 524, endPoint y: 186, distance: 57.1
click at [524, 186] on div "*Home Street Address [STREET_ADDRESS]" at bounding box center [558, 185] width 183 height 13
copy div "[STREET_ADDRESS]"
drag, startPoint x: 135, startPoint y: 136, endPoint x: 139, endPoint y: 136, distance: 3.9
click at [135, 136] on div "Personal Information" at bounding box center [147, 139] width 91 height 6
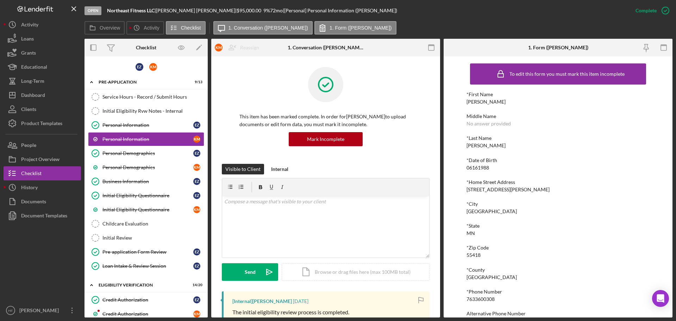
drag, startPoint x: 467, startPoint y: 191, endPoint x: 541, endPoint y: 189, distance: 73.6
click at [541, 189] on div "*Home Street Address [STREET_ADDRESS][PERSON_NAME]" at bounding box center [558, 185] width 183 height 13
copy div "[STREET_ADDRESS][PERSON_NAME]"
click at [139, 126] on div "Personal Information" at bounding box center [147, 125] width 91 height 6
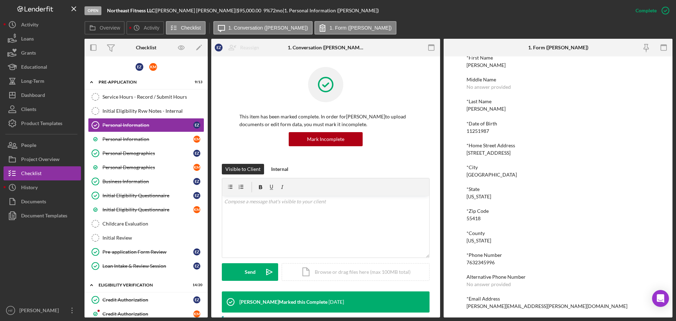
scroll to position [39, 0]
drag, startPoint x: 466, startPoint y: 304, endPoint x: 530, endPoint y: 302, distance: 63.8
click at [530, 302] on div "To edit this form you must mark this item incomplete *First Name [PERSON_NAME] …" at bounding box center [558, 186] width 229 height 261
copy div "[PERSON_NAME][EMAIL_ADDRESS][PERSON_NAME][DOMAIN_NAME]"
click at [175, 136] on div "Personal Information" at bounding box center [147, 139] width 91 height 6
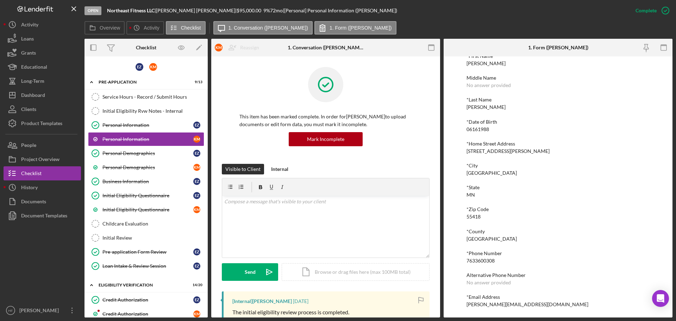
scroll to position [39, 0]
drag, startPoint x: 485, startPoint y: 303, endPoint x: 459, endPoint y: 303, distance: 26.1
click at [459, 303] on div "To edit this form you must mark this item incomplete *First Name [PERSON_NAME] …" at bounding box center [558, 186] width 229 height 261
copy div "[PERSON_NAME][EMAIL_ADDRESS][DOMAIN_NAME]"
click at [130, 152] on div "Personal Demographics" at bounding box center [147, 153] width 91 height 6
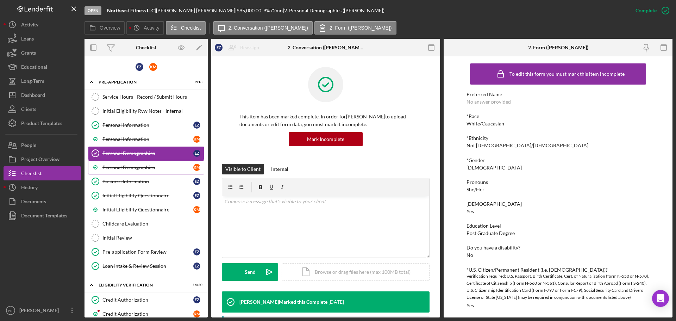
click at [180, 173] on link "Personal Demographics K M" at bounding box center [146, 167] width 116 height 14
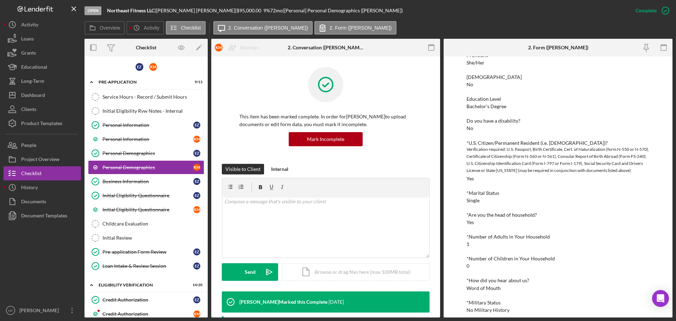
scroll to position [133, 0]
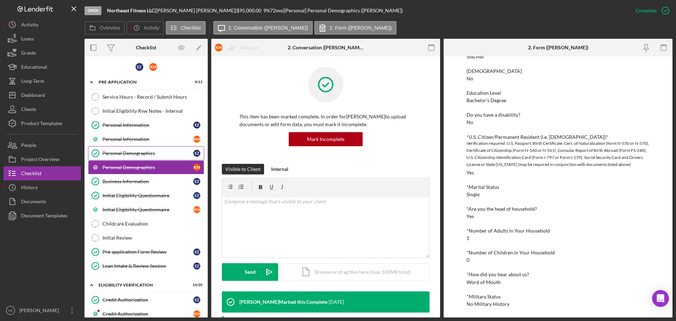
click at [137, 154] on div "Personal Demographics" at bounding box center [147, 153] width 91 height 6
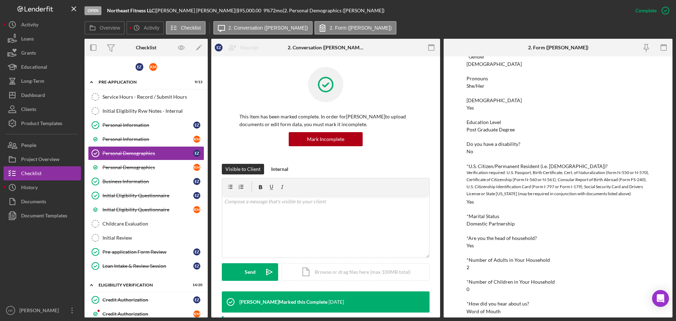
scroll to position [133, 0]
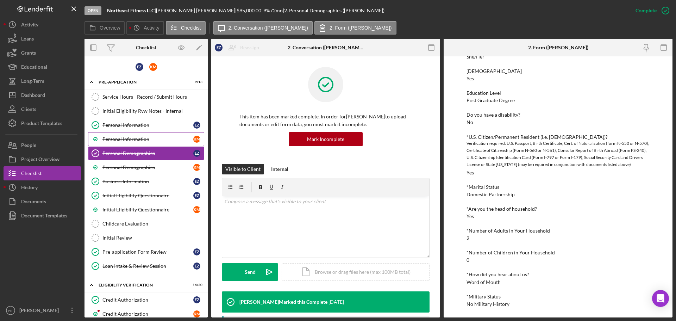
click at [146, 144] on link "Personal Information K M" at bounding box center [146, 139] width 116 height 14
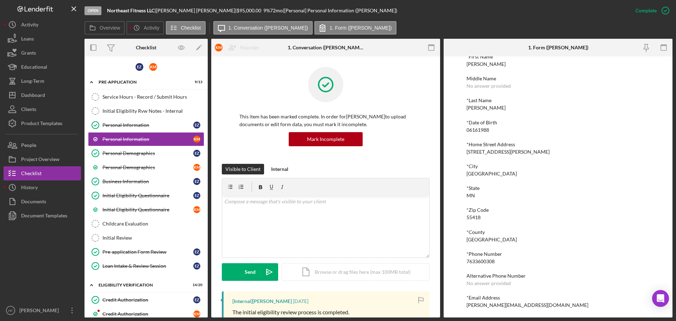
scroll to position [39, 0]
click at [136, 168] on div "Personal Demographics" at bounding box center [147, 167] width 91 height 6
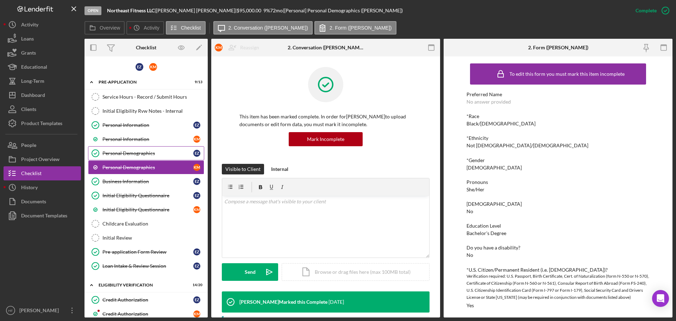
click at [138, 154] on div "Personal Demographics" at bounding box center [147, 153] width 91 height 6
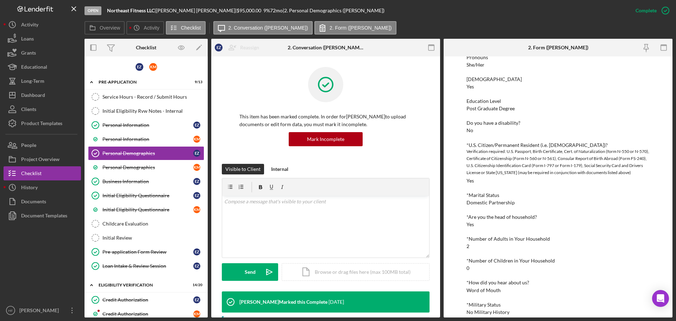
scroll to position [133, 0]
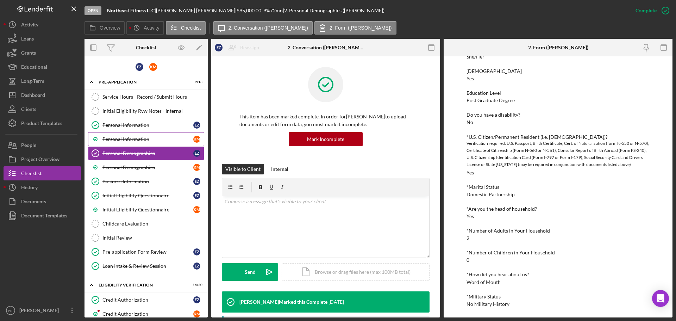
click at [167, 141] on div "Personal Information" at bounding box center [147, 139] width 91 height 6
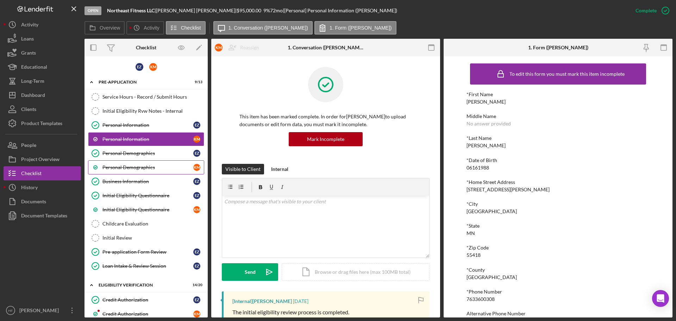
click at [164, 166] on div "Personal Demographics" at bounding box center [147, 167] width 91 height 6
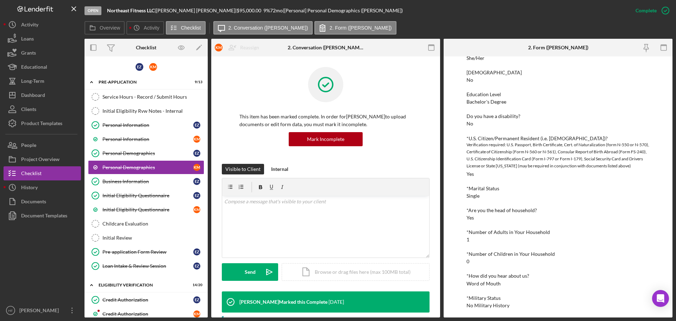
scroll to position [133, 0]
click at [178, 157] on link "Personal Demographics Personal Demographics E Z" at bounding box center [146, 153] width 116 height 14
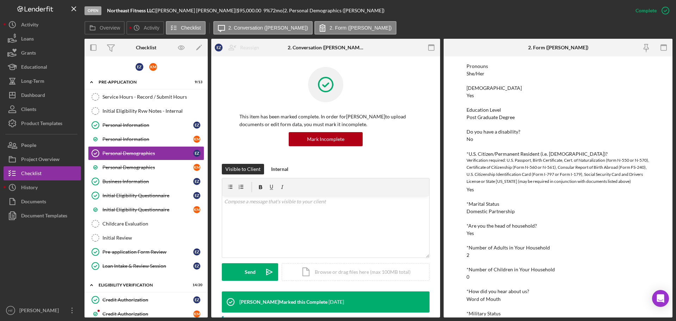
scroll to position [133, 0]
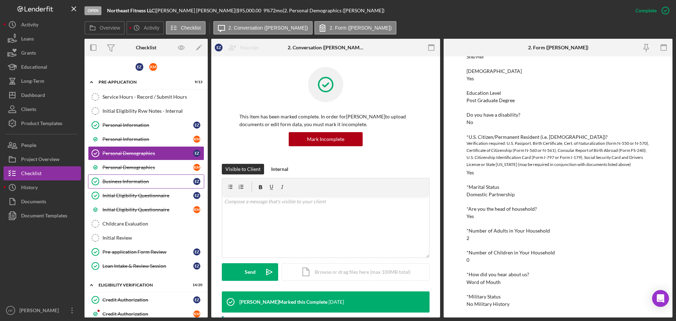
click at [141, 179] on div "Business Information" at bounding box center [147, 182] width 91 height 6
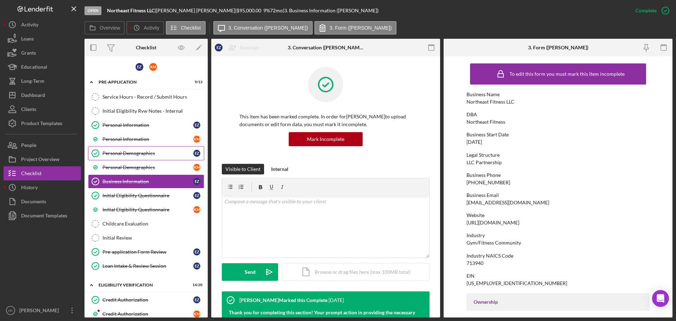
click at [159, 149] on link "Personal Demographics Personal Demographics E Z" at bounding box center [146, 153] width 116 height 14
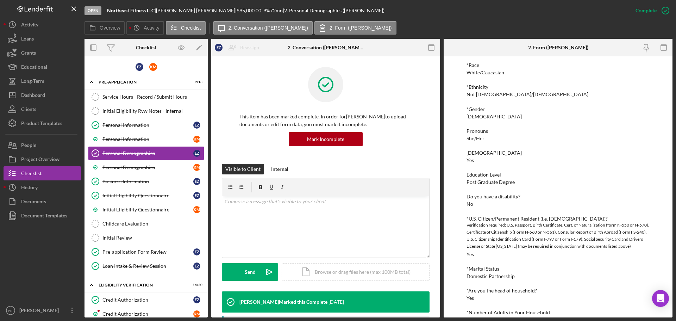
scroll to position [133, 0]
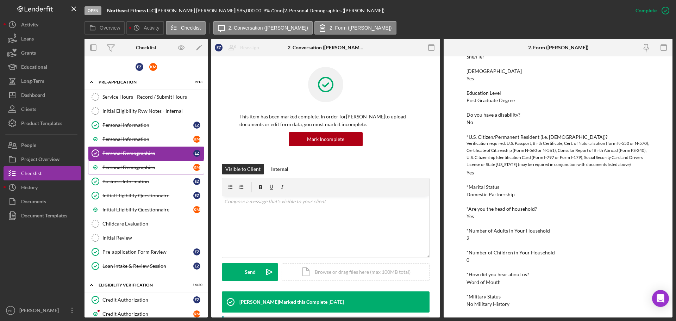
click at [177, 164] on link "Personal Demographics K M" at bounding box center [146, 167] width 116 height 14
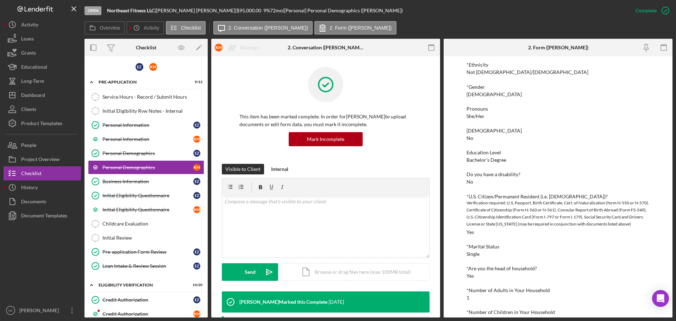
scroll to position [133, 0]
